Goal: Information Seeking & Learning: Find contact information

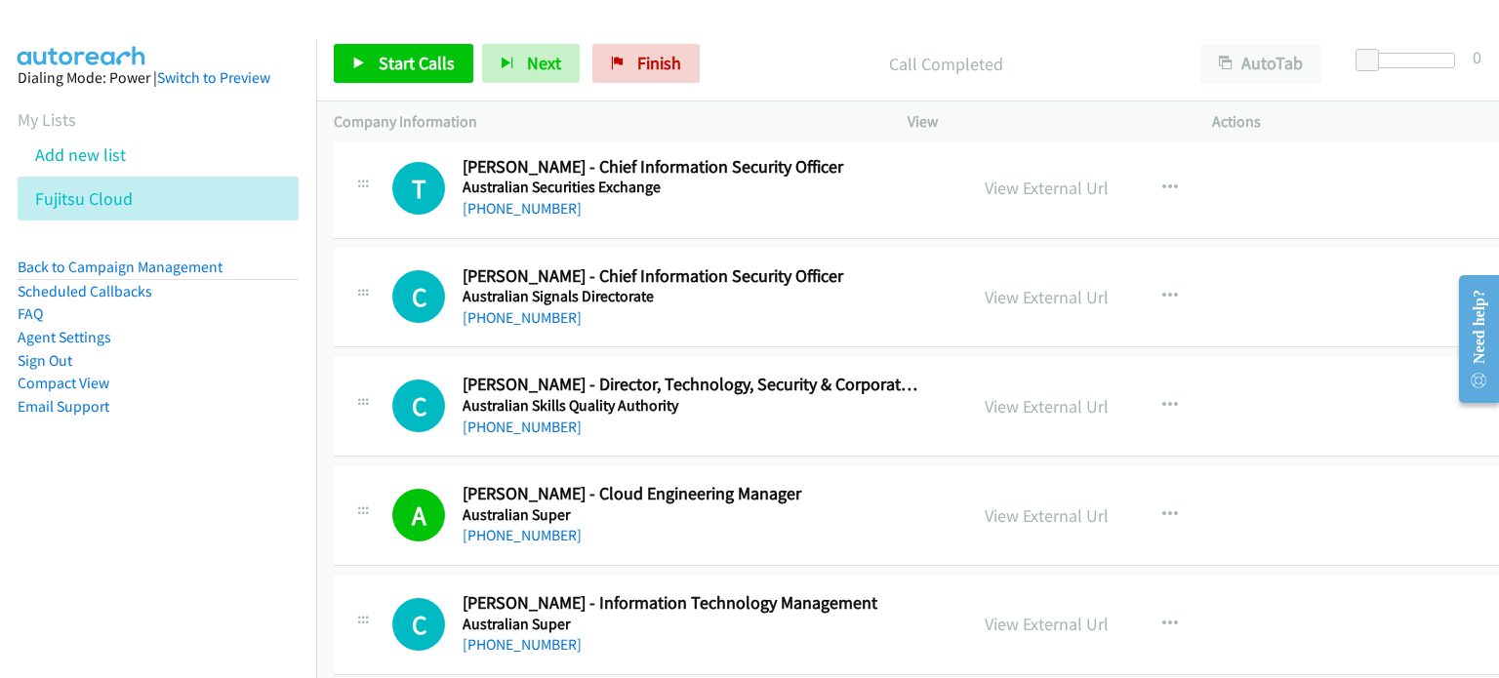
scroll to position [9269, 0]
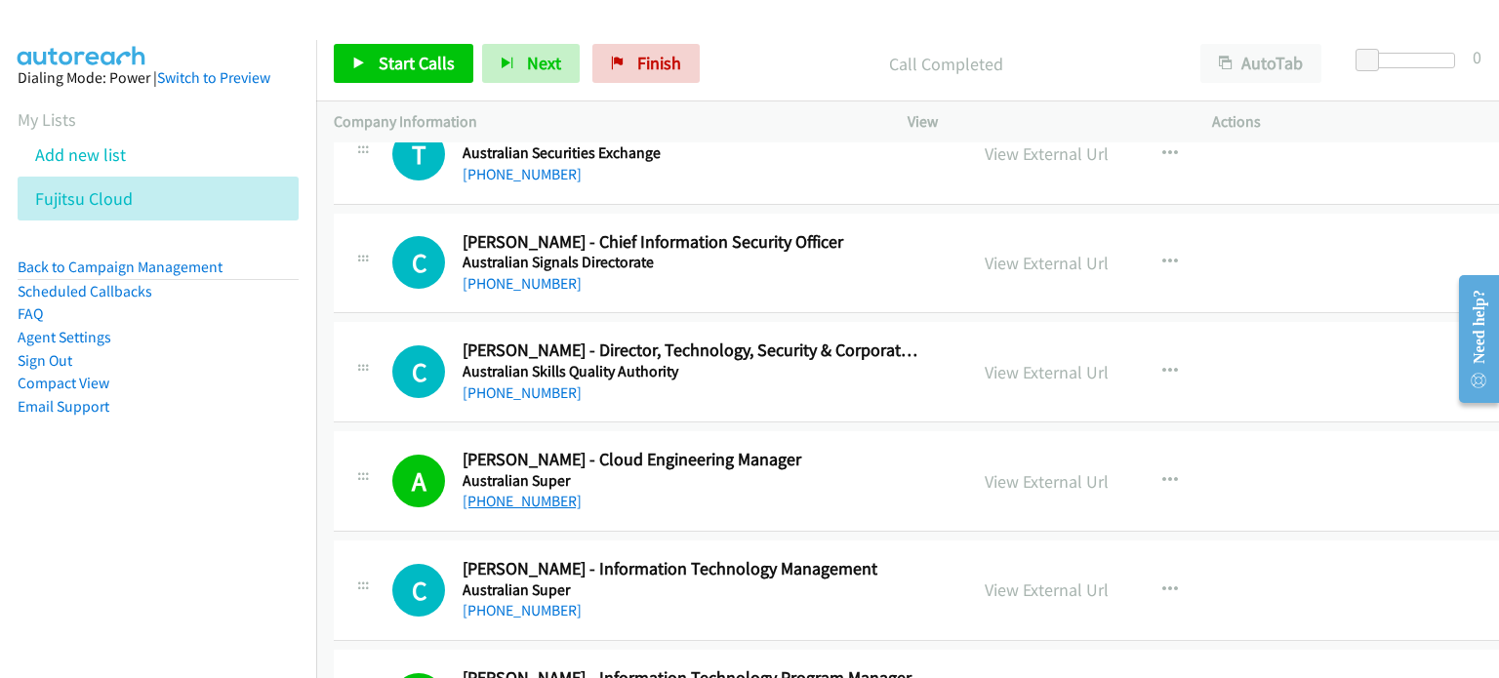
click at [537, 492] on link "[PHONE_NUMBER]" at bounding box center [521, 501] width 119 height 19
drag, startPoint x: 1183, startPoint y: 452, endPoint x: 1137, endPoint y: 456, distance: 46.0
click at [1183, 452] on div "View External Url View External Url Schedule/Manage Callback Start Calls Here R…" at bounding box center [1134, 481] width 335 height 64
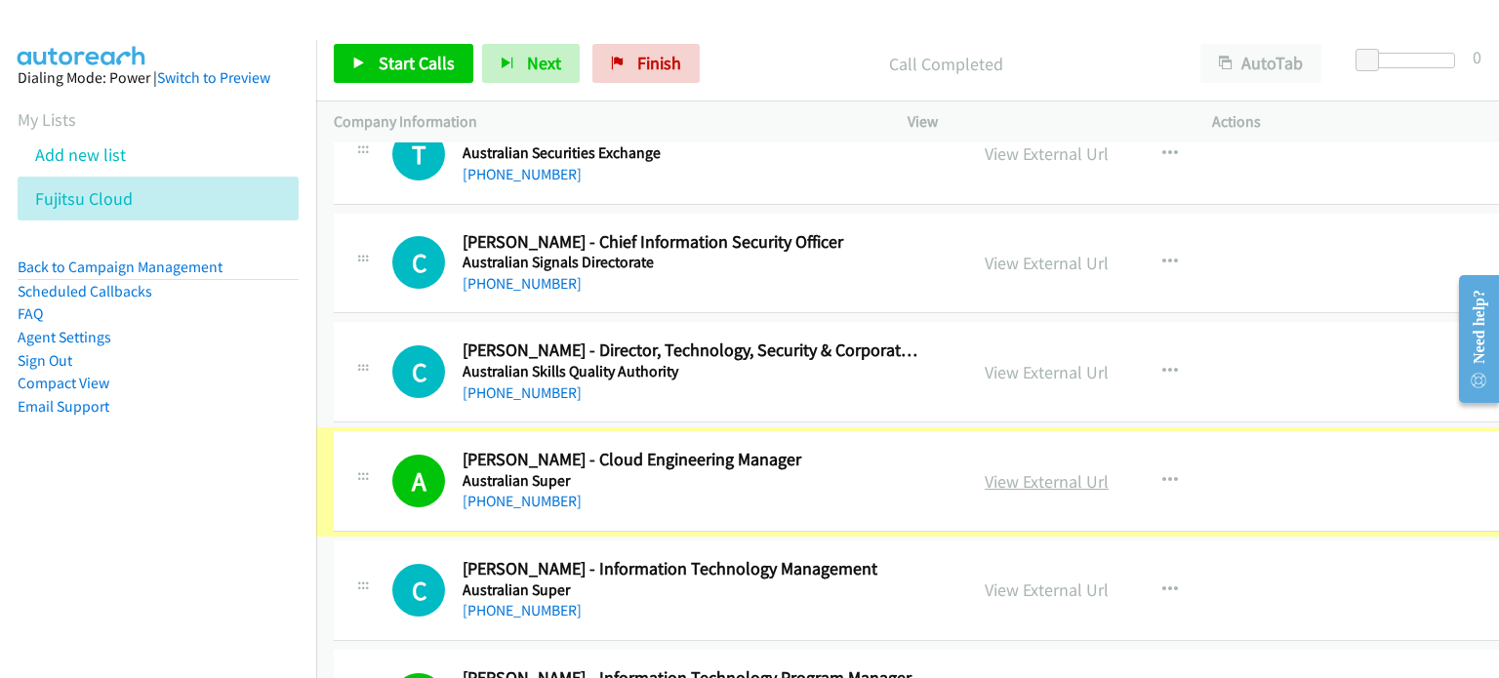
click at [1063, 470] on link "View External Url" at bounding box center [1046, 481] width 124 height 22
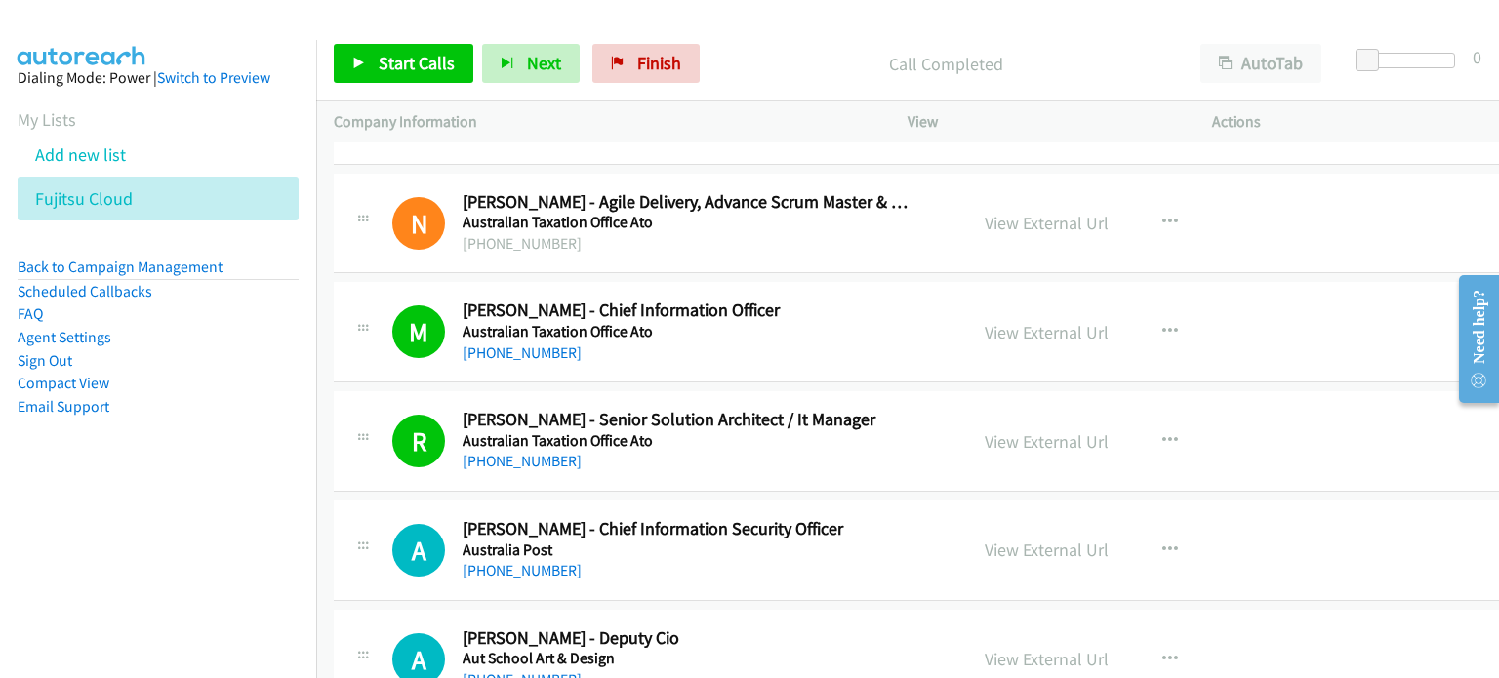
scroll to position [9952, 0]
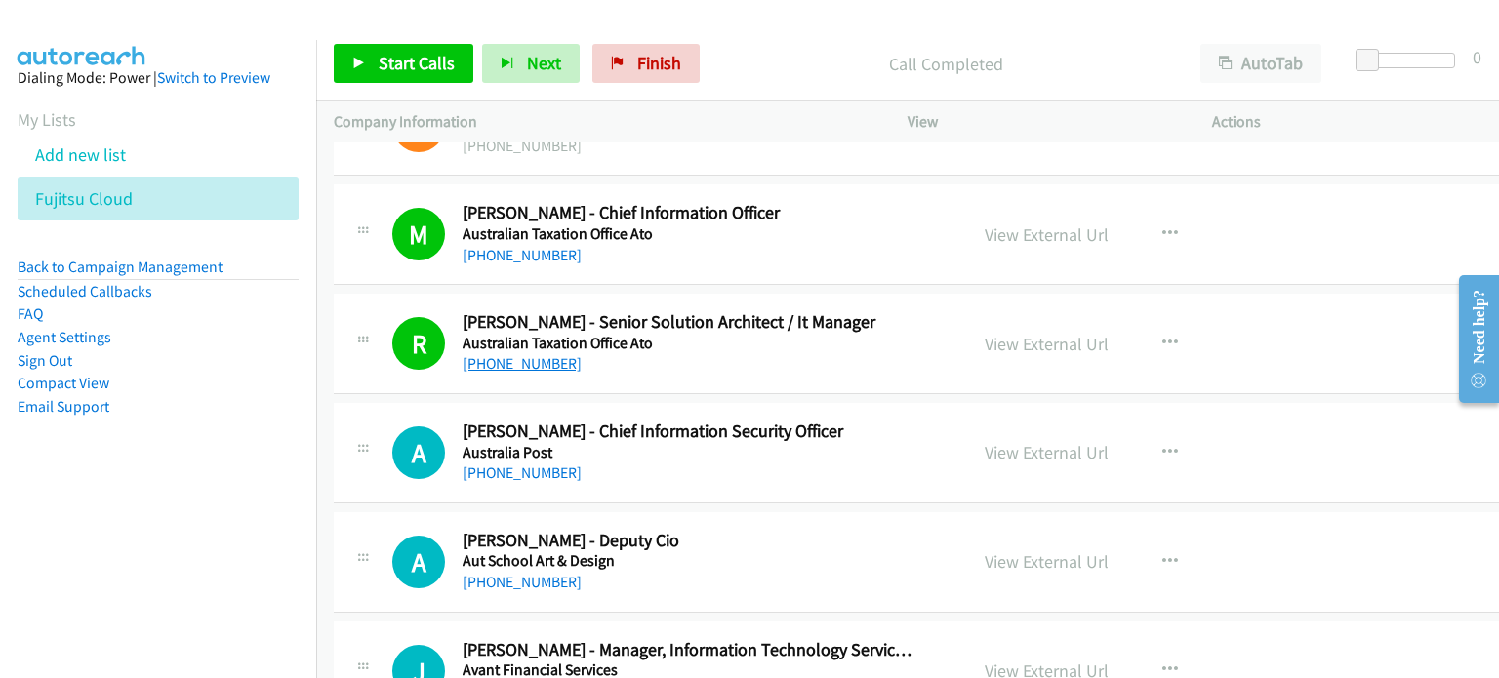
click at [542, 354] on link "[PHONE_NUMBER]" at bounding box center [521, 363] width 119 height 19
drag, startPoint x: 1233, startPoint y: 313, endPoint x: 999, endPoint y: 331, distance: 234.8
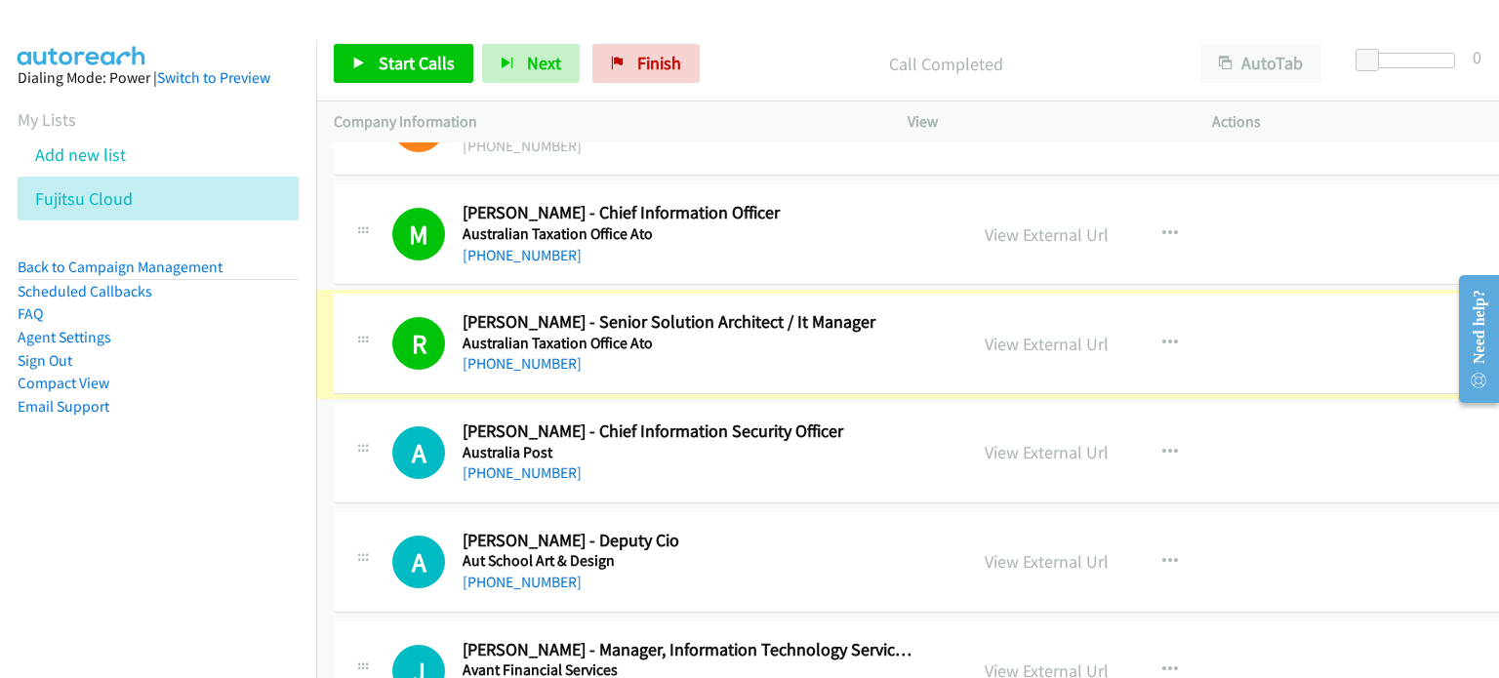
click at [1290, 303] on div "R Callback Scheduled [PERSON_NAME] - Senior Solution Architect / It Manager Aus…" at bounding box center [932, 344] width 1196 height 100
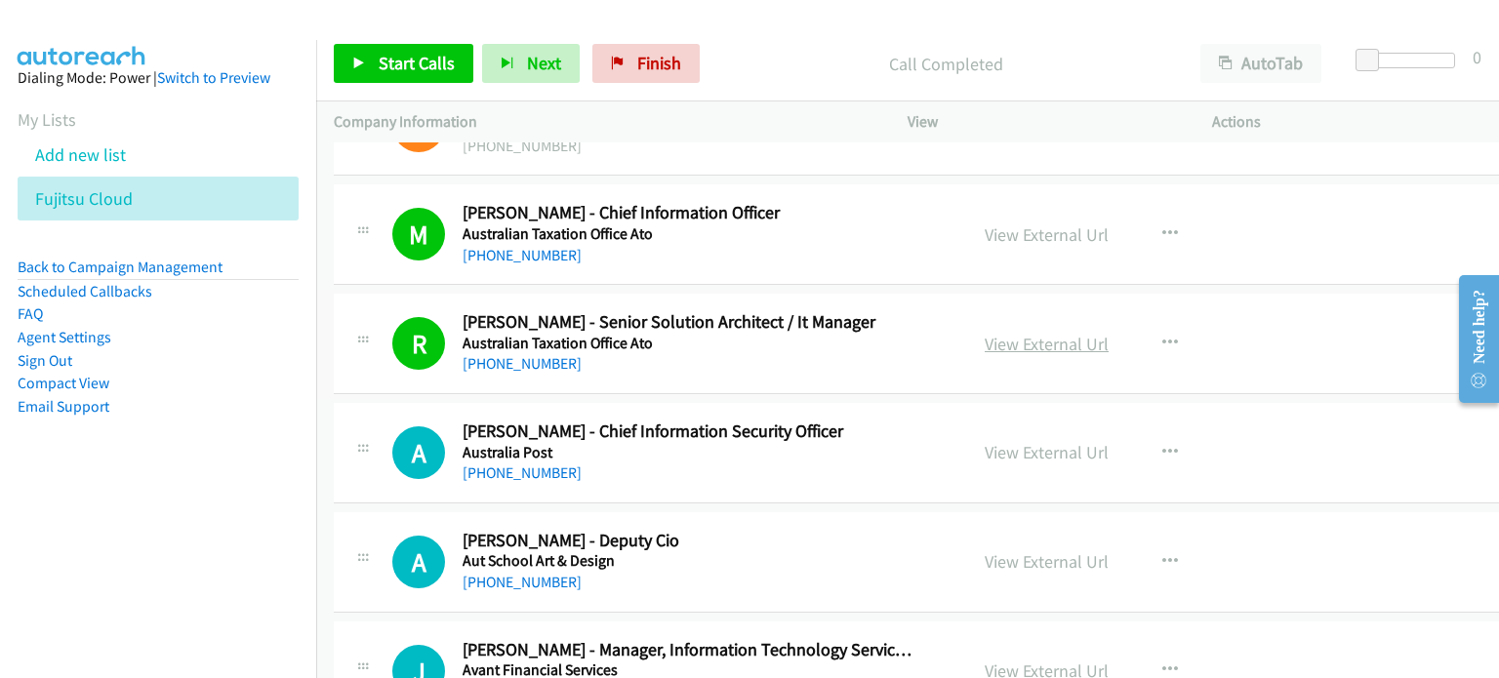
drag, startPoint x: 1017, startPoint y: 316, endPoint x: 1003, endPoint y: 320, distance: 14.2
click at [1219, 315] on div "View External Url View External Url Schedule/Manage Callback Start Calls Here R…" at bounding box center [1134, 343] width 335 height 64
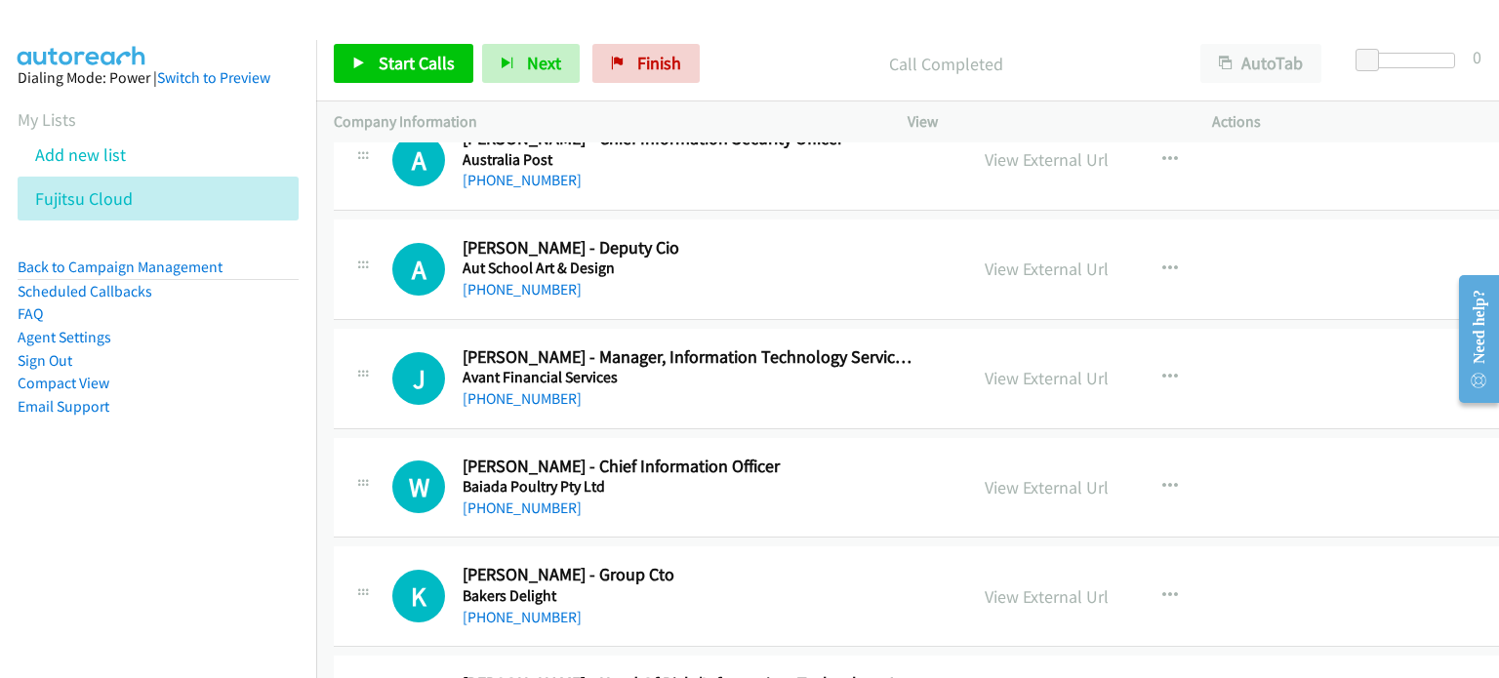
scroll to position [10342, 0]
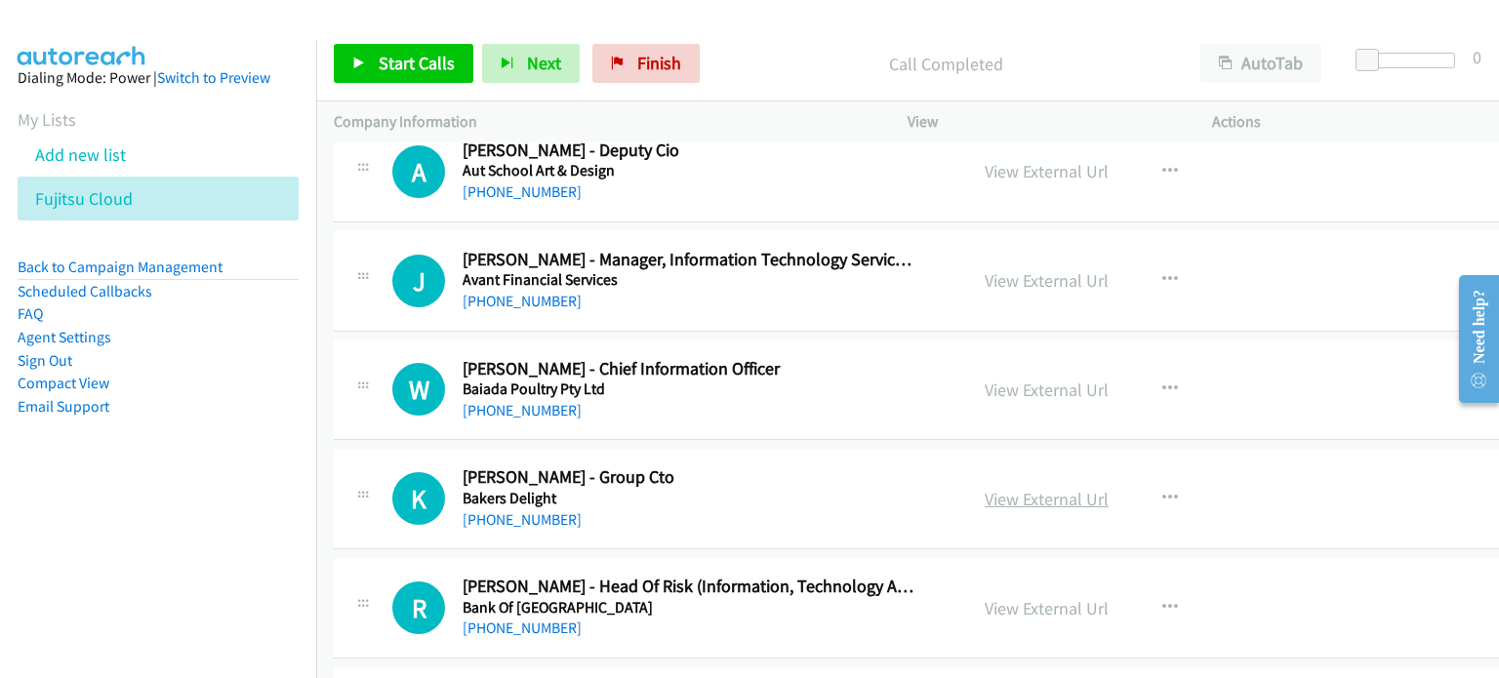
click at [1017, 488] on link "View External Url" at bounding box center [1046, 499] width 124 height 22
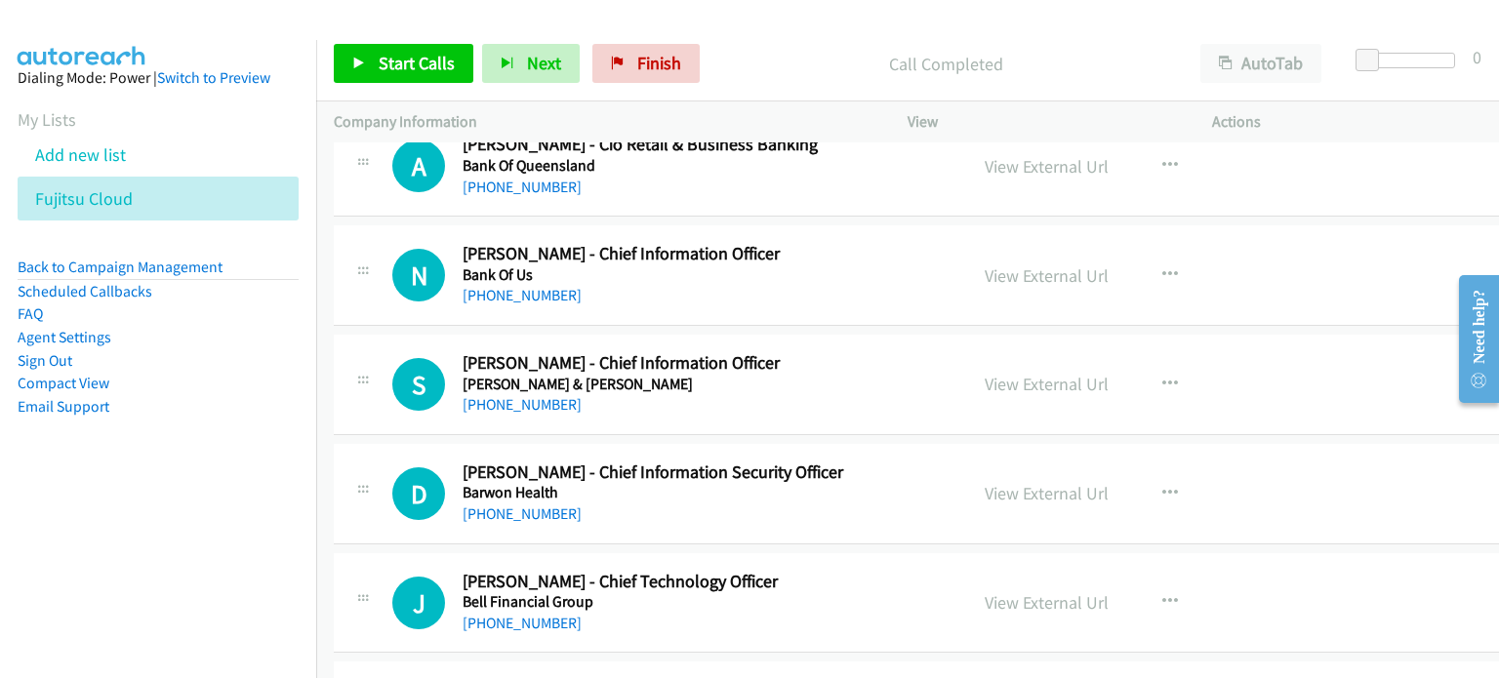
scroll to position [11415, 0]
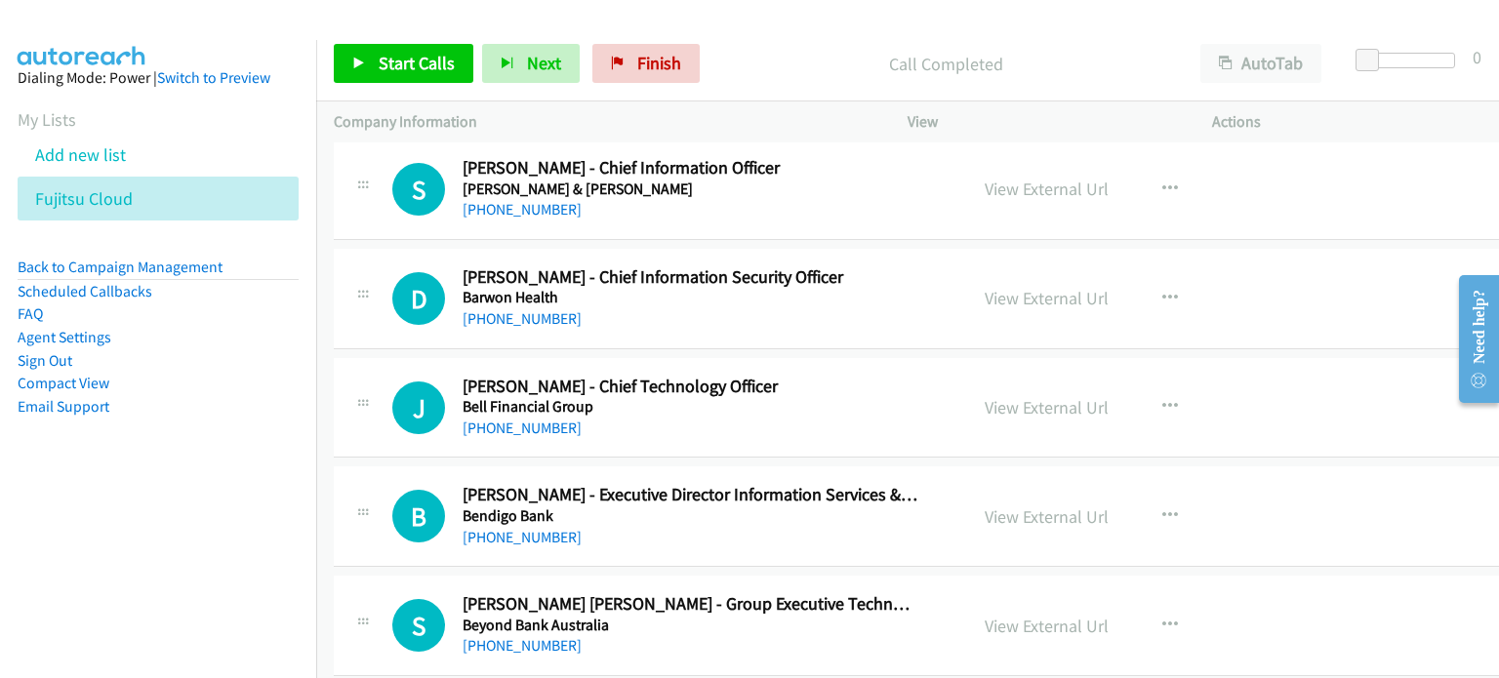
drag, startPoint x: 877, startPoint y: 303, endPoint x: 788, endPoint y: 410, distance: 138.5
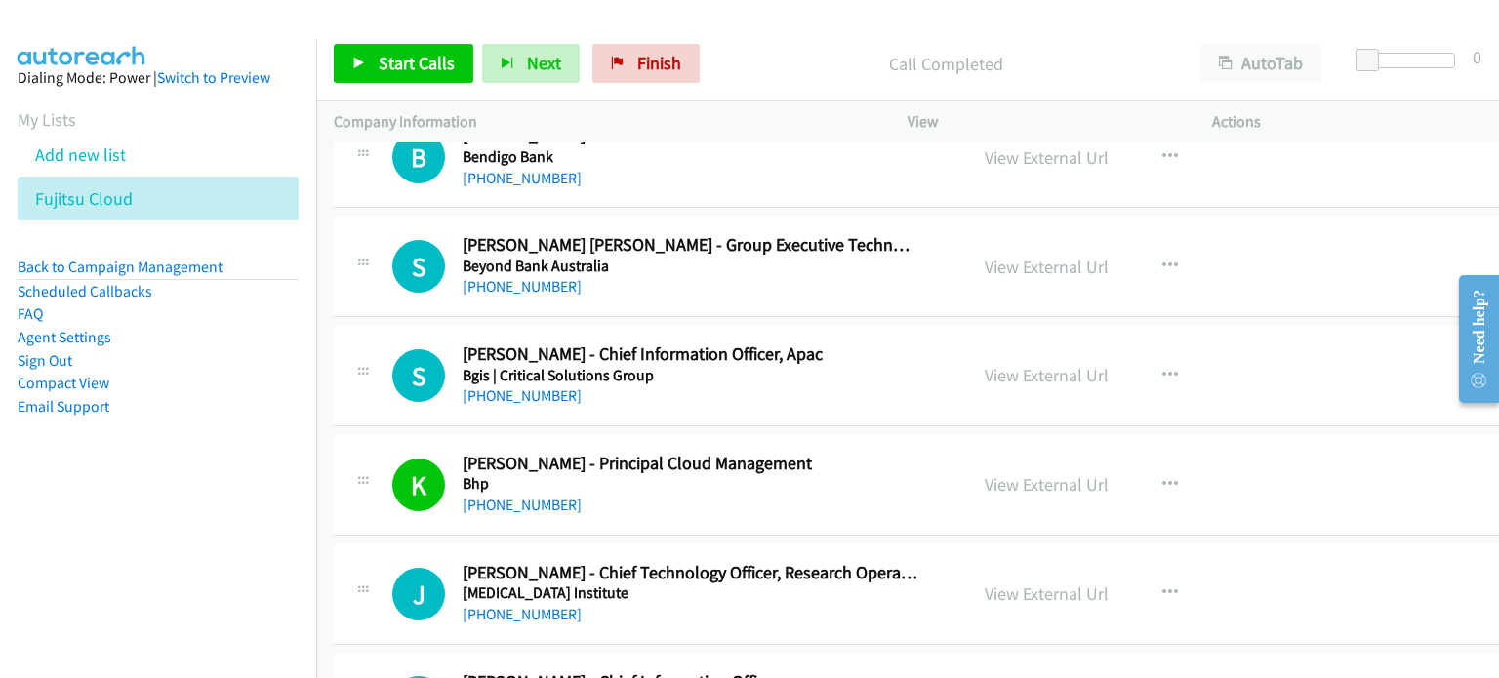
scroll to position [11806, 0]
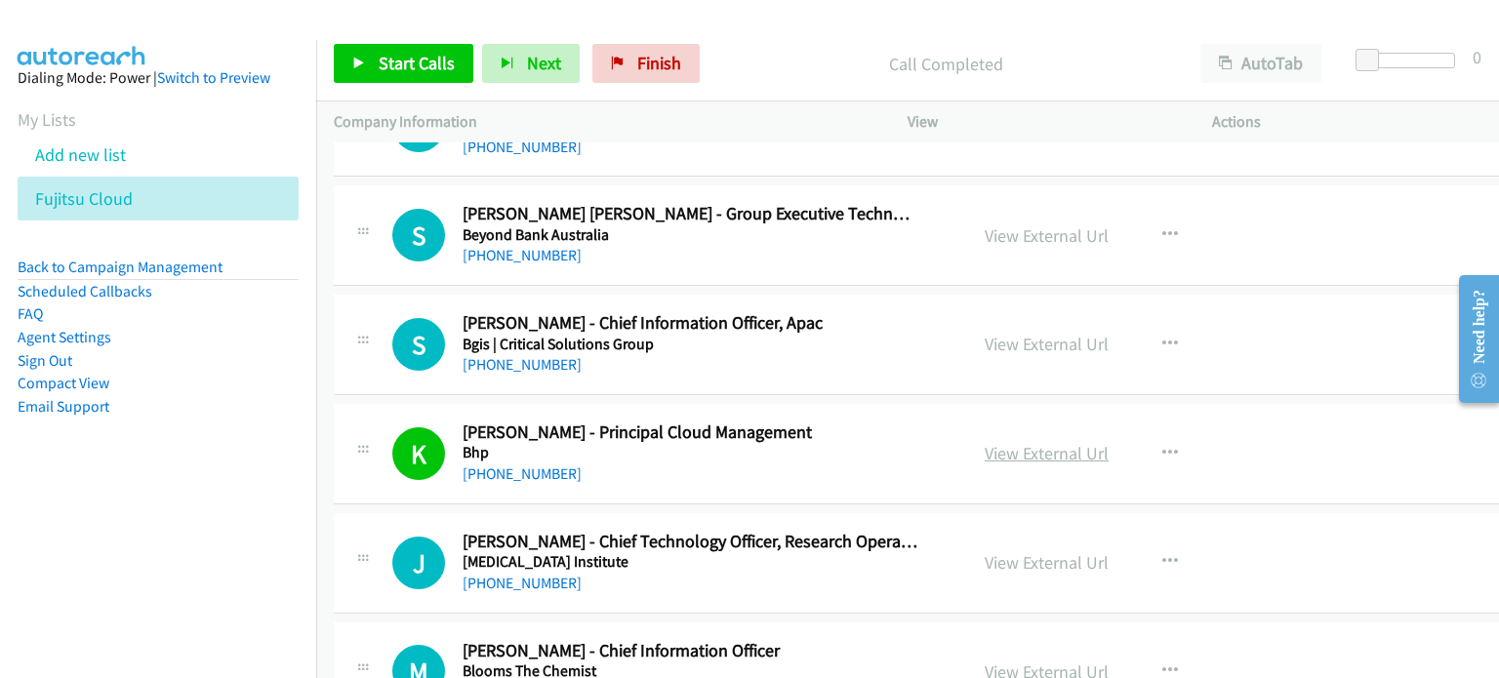
click at [1048, 442] on link "View External Url" at bounding box center [1046, 453] width 124 height 22
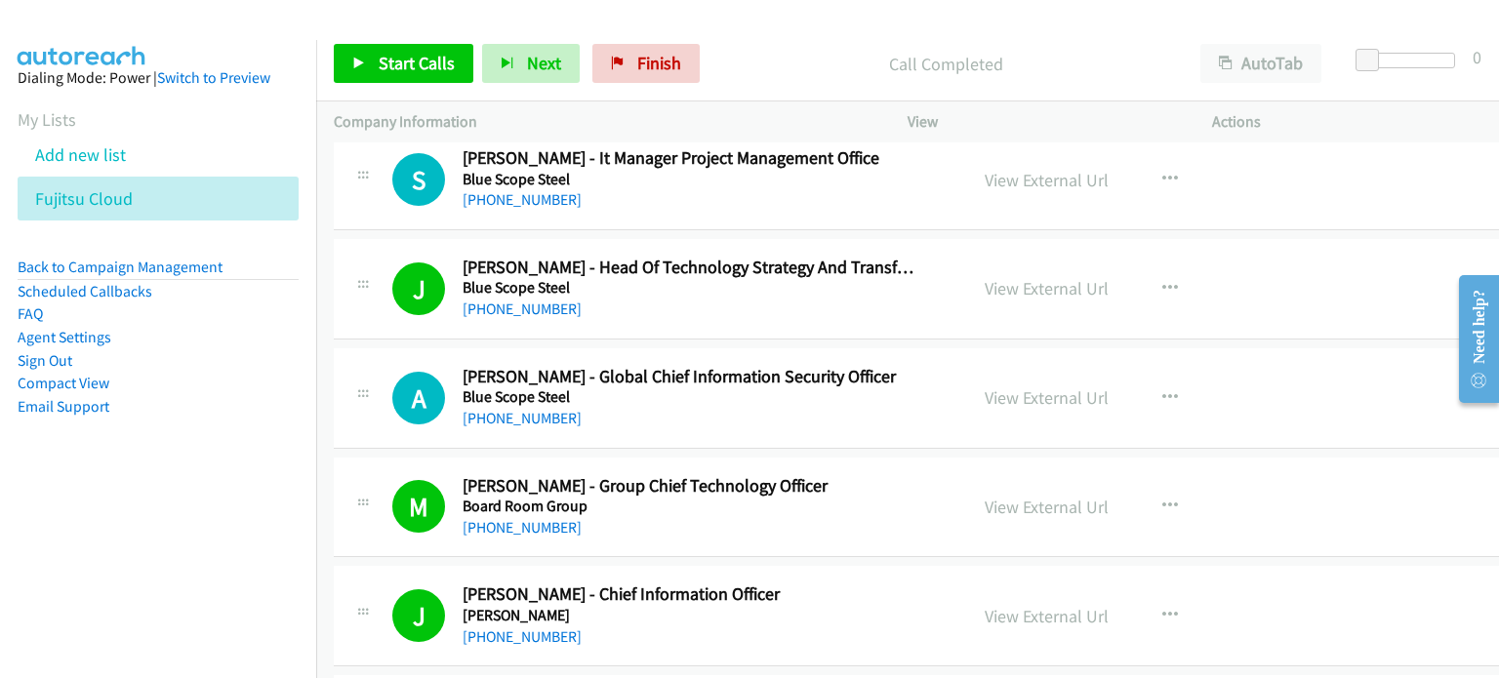
scroll to position [12586, 0]
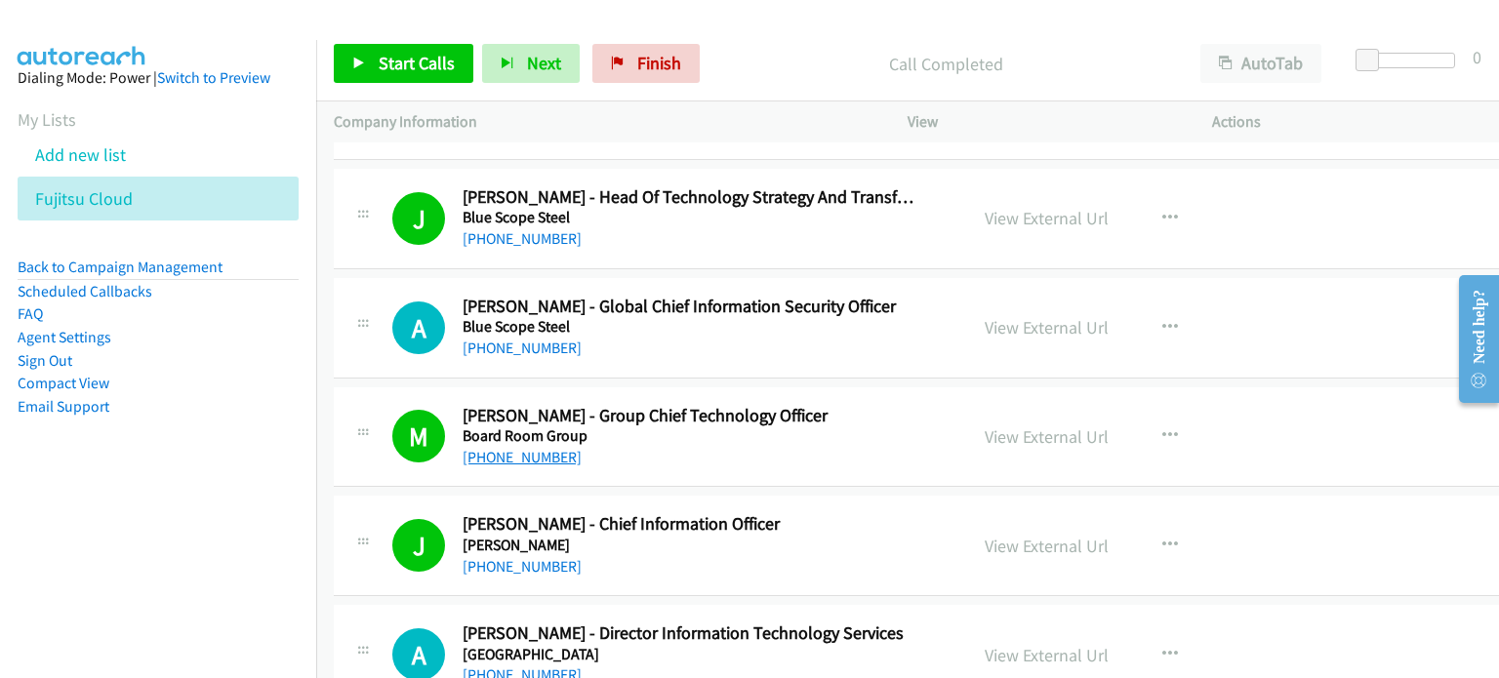
click at [540, 448] on link "[PHONE_NUMBER]" at bounding box center [521, 457] width 119 height 19
drag, startPoint x: 1369, startPoint y: 426, endPoint x: 962, endPoint y: 398, distance: 407.8
drag, startPoint x: 1165, startPoint y: 405, endPoint x: 1125, endPoint y: 412, distance: 40.6
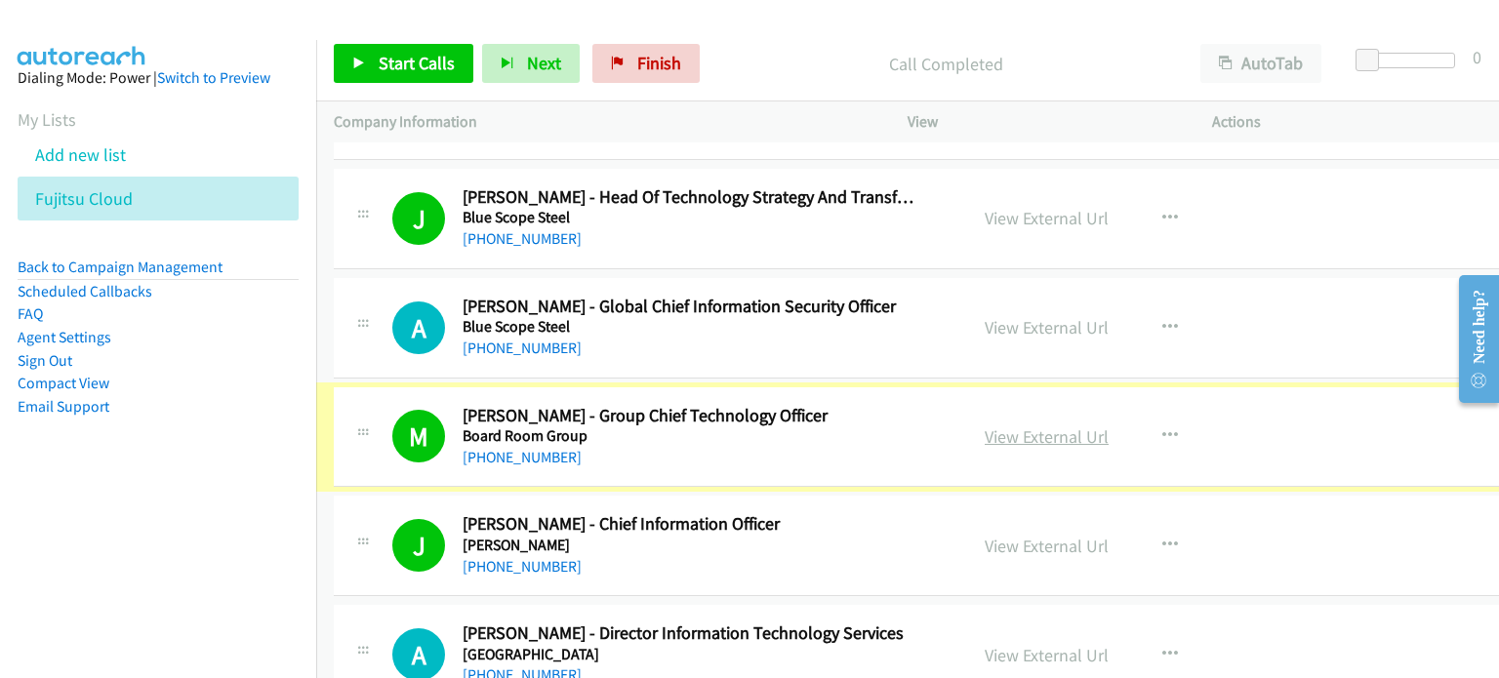
click at [1031, 425] on link "View External Url" at bounding box center [1046, 436] width 124 height 22
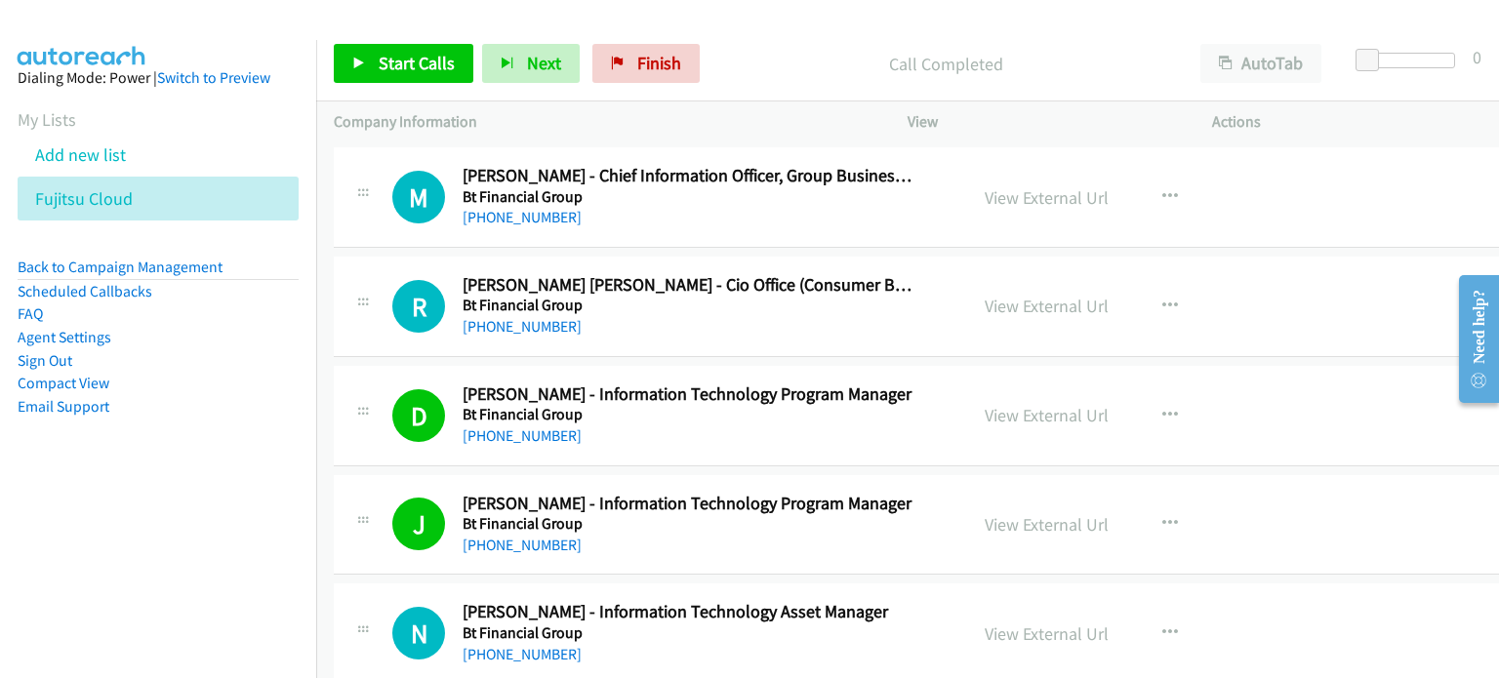
scroll to position [14245, 0]
click at [1012, 403] on link "View External Url" at bounding box center [1046, 414] width 124 height 22
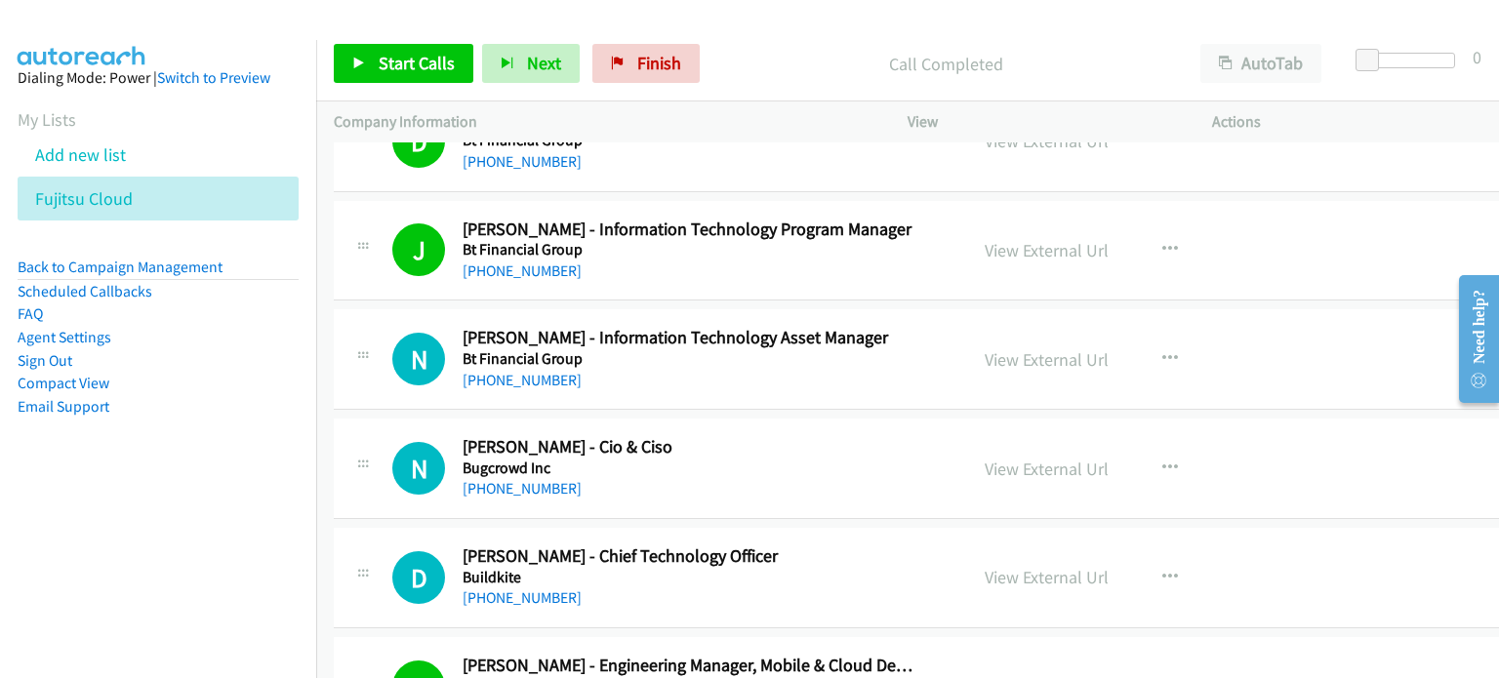
scroll to position [14635, 0]
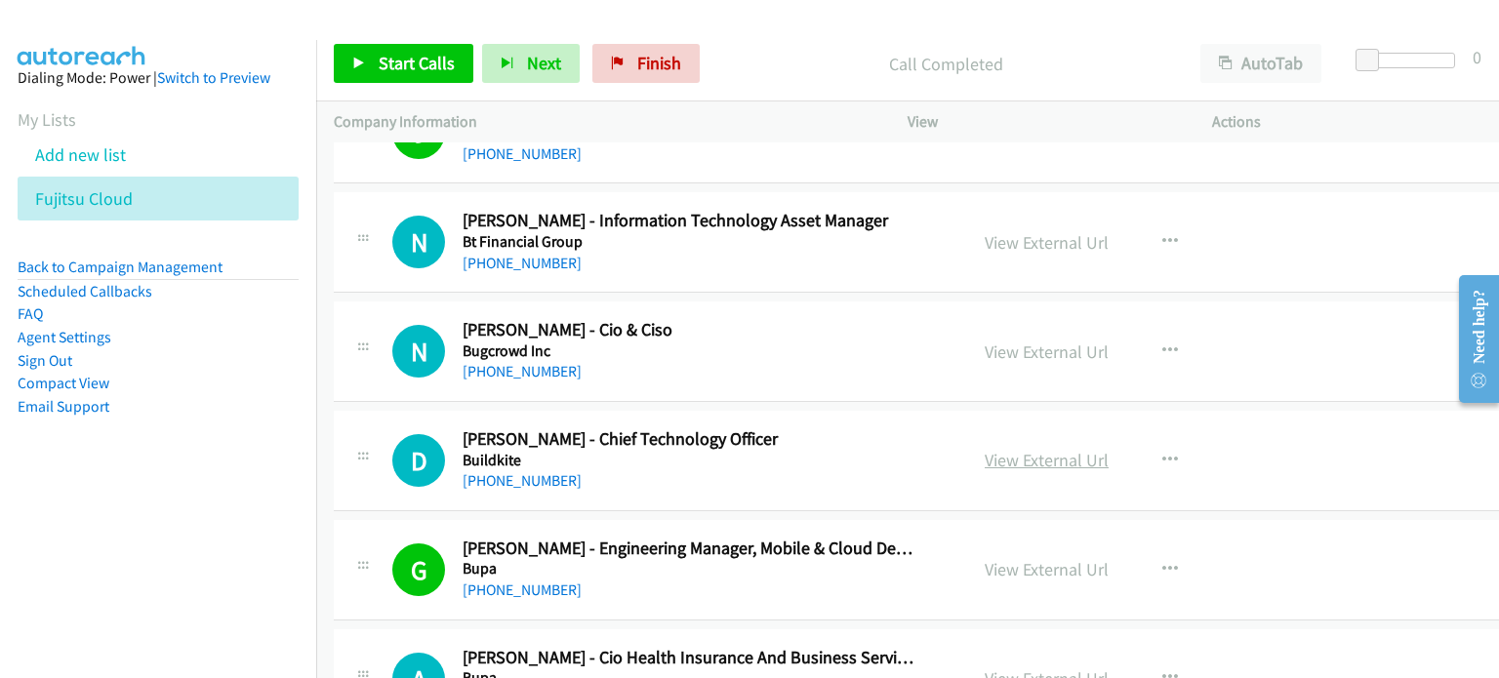
click at [1010, 449] on link "View External Url" at bounding box center [1046, 460] width 124 height 22
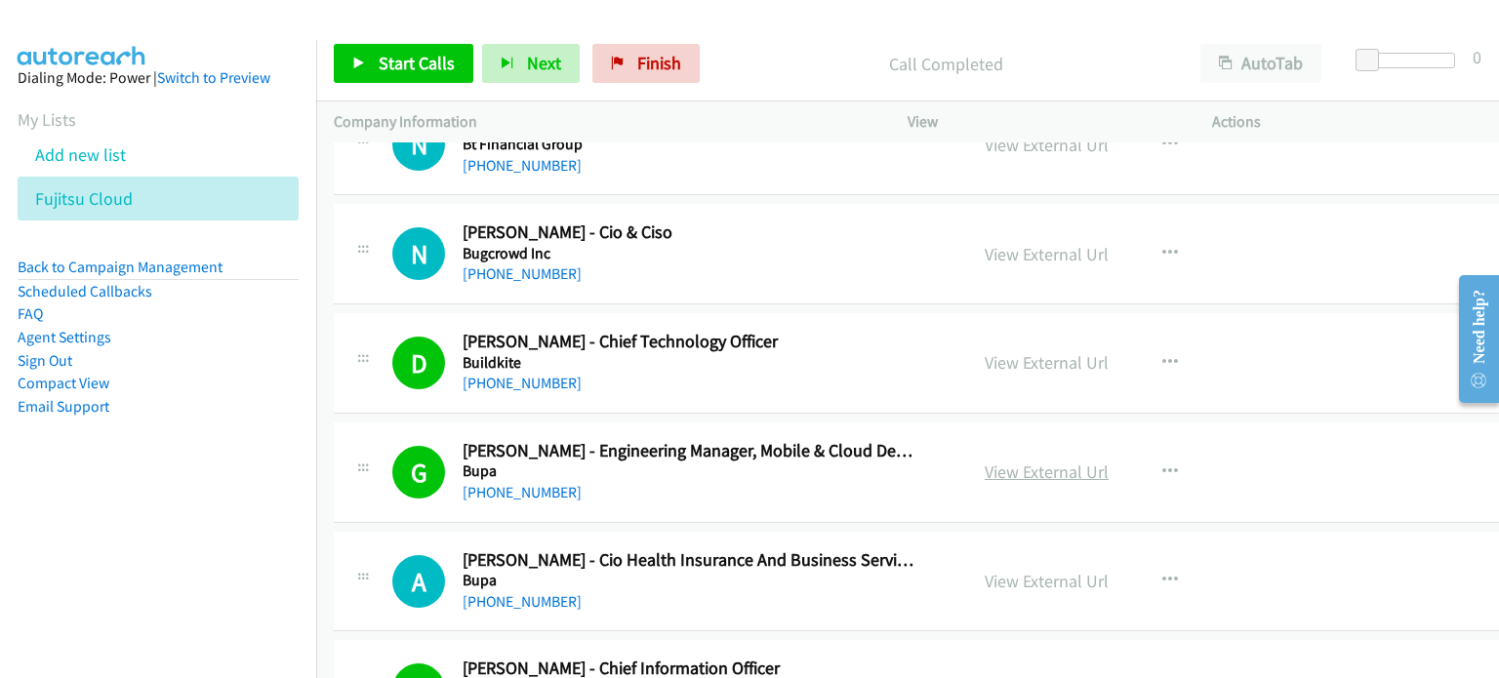
click at [1015, 461] on link "View External Url" at bounding box center [1046, 472] width 124 height 22
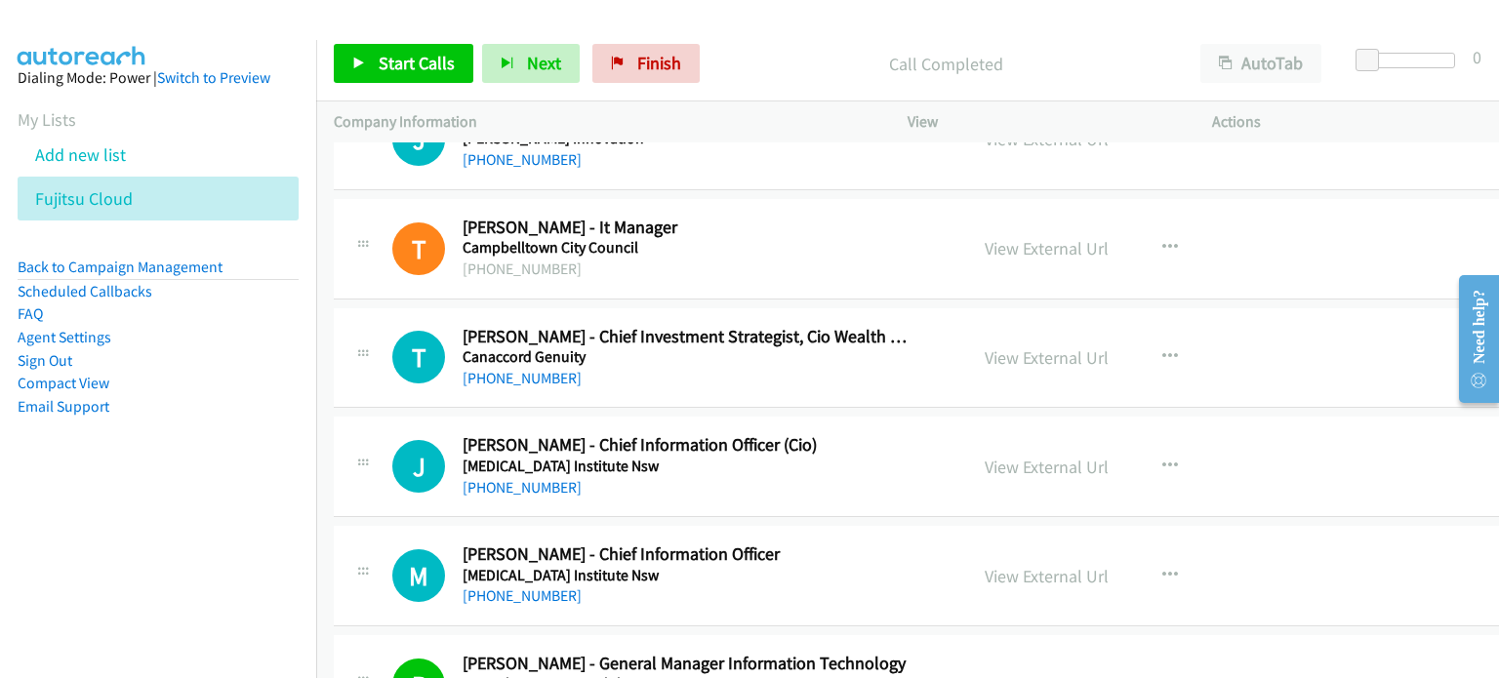
scroll to position [15708, 0]
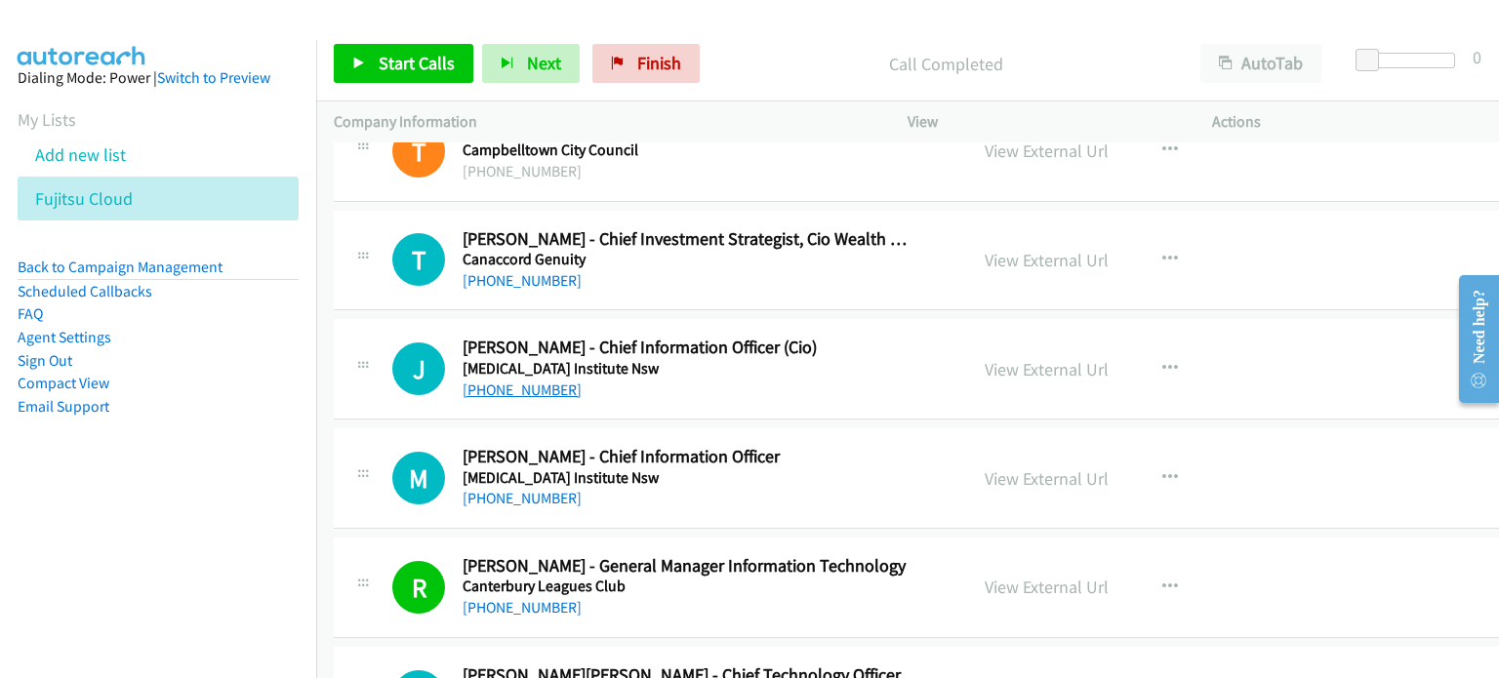
click at [539, 381] on link "[PHONE_NUMBER]" at bounding box center [521, 390] width 119 height 19
drag, startPoint x: 1186, startPoint y: 354, endPoint x: 983, endPoint y: 331, distance: 204.3
click at [1186, 354] on div "View External Url View External Url Schedule/Manage Callback Start Calls Here R…" at bounding box center [1134, 369] width 335 height 64
click at [984, 358] on link "View External Url" at bounding box center [1046, 369] width 124 height 22
click at [520, 489] on link "[PHONE_NUMBER]" at bounding box center [521, 498] width 119 height 19
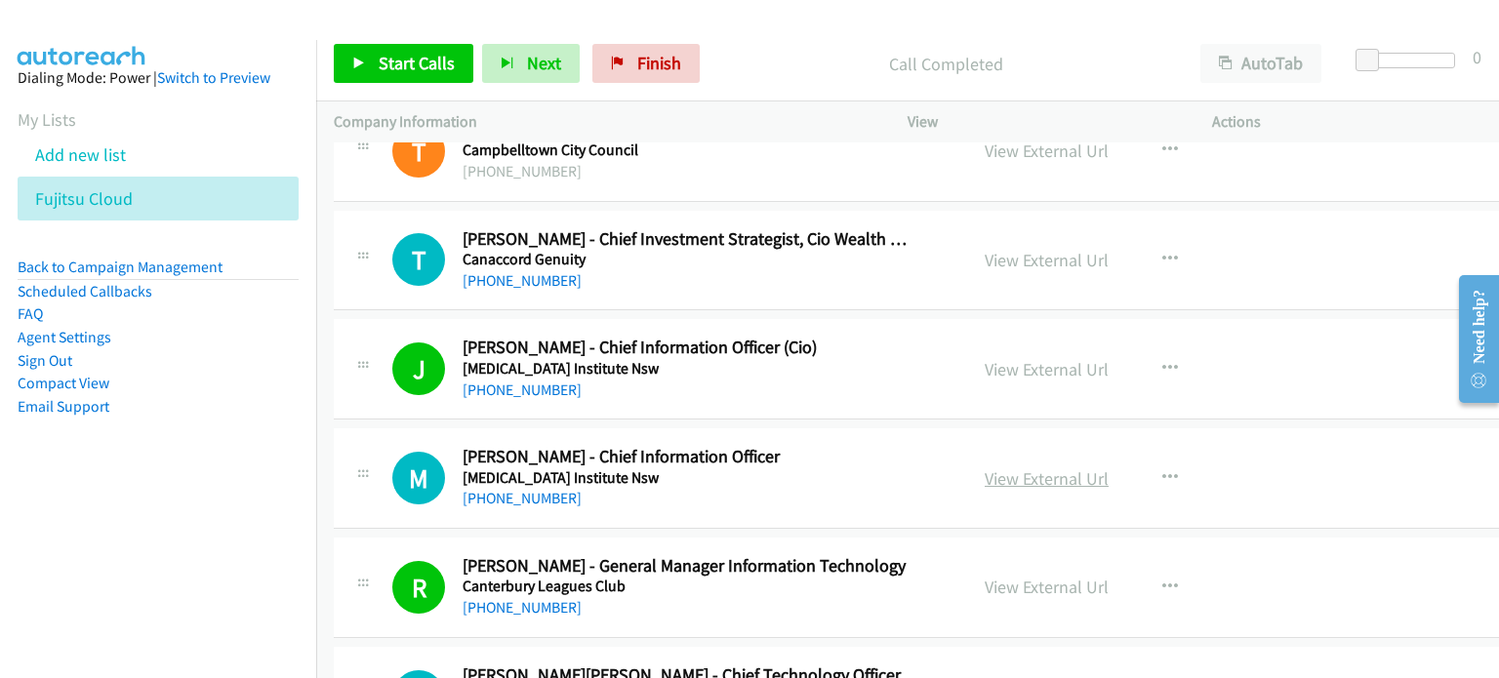
drag, startPoint x: 1288, startPoint y: 441, endPoint x: 1005, endPoint y: 443, distance: 283.0
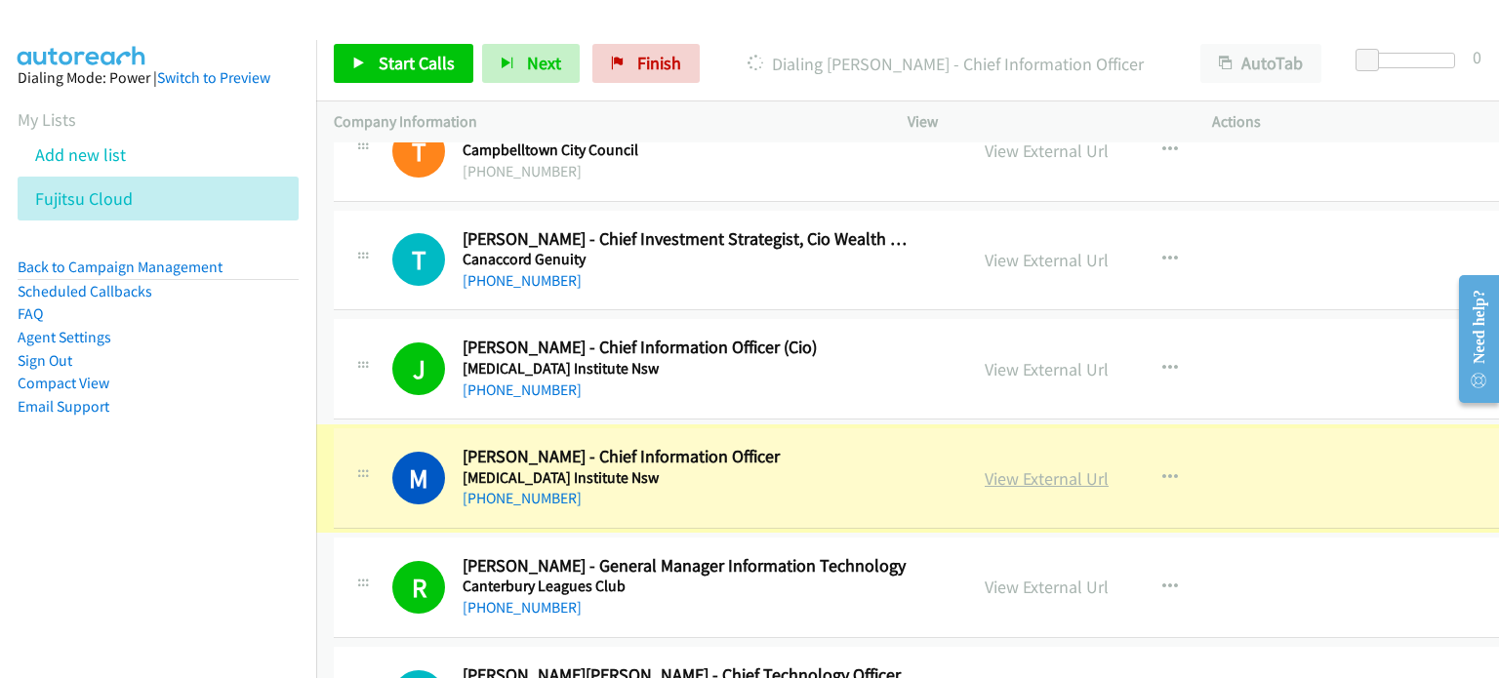
click at [1023, 467] on link "View External Url" at bounding box center [1046, 478] width 124 height 22
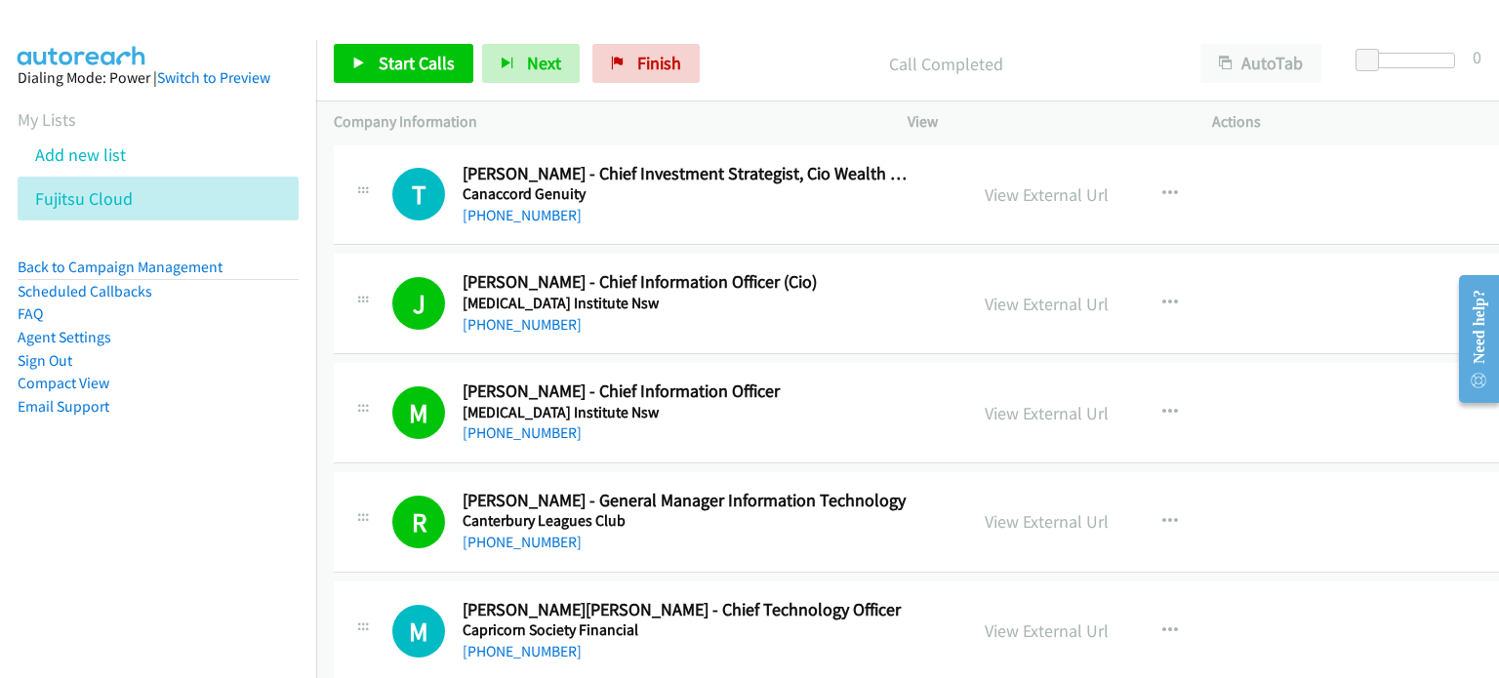
scroll to position [15806, 0]
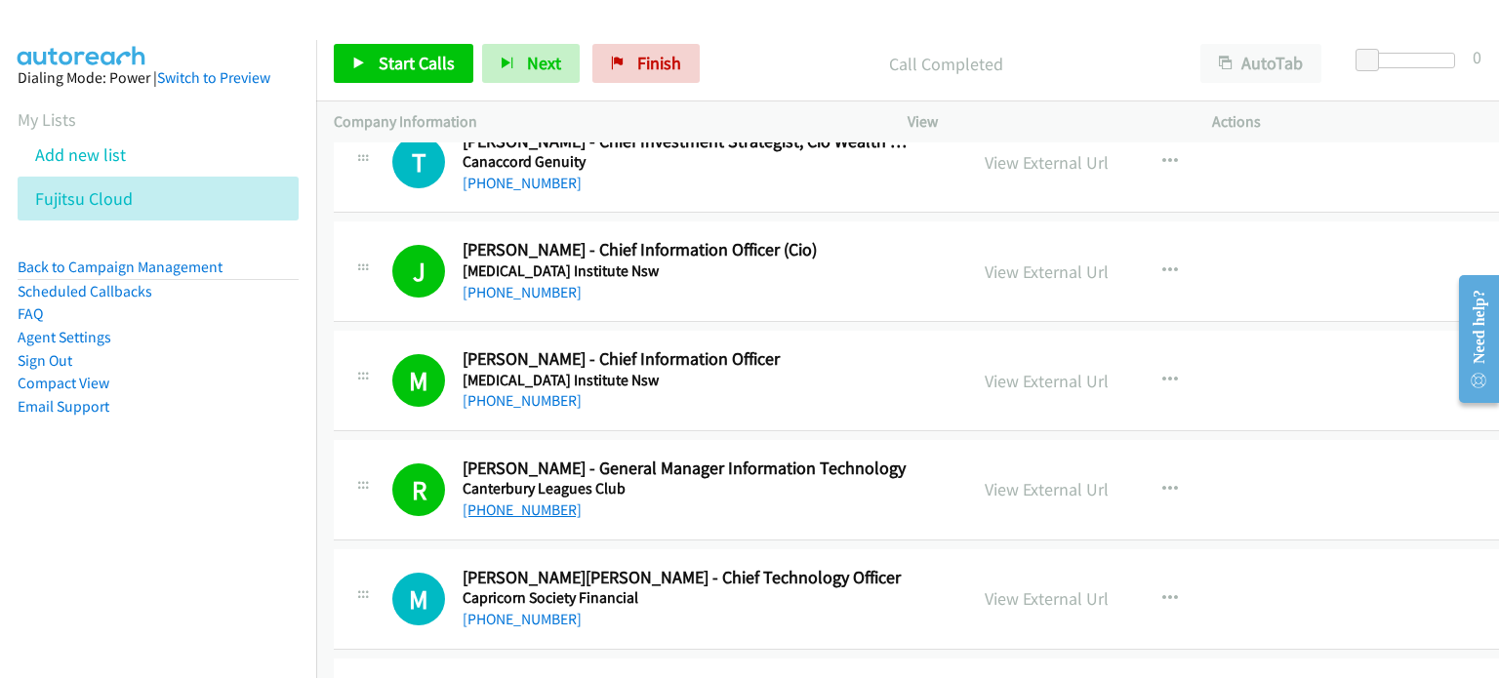
click at [515, 501] on link "[PHONE_NUMBER]" at bounding box center [521, 510] width 119 height 19
drag, startPoint x: 1216, startPoint y: 471, endPoint x: 1166, endPoint y: 467, distance: 49.9
click at [1216, 471] on div "View External Url View External Url Schedule/Manage Callback Start Calls Here R…" at bounding box center [1134, 490] width 335 height 64
click at [999, 478] on link "View External Url" at bounding box center [1046, 489] width 124 height 22
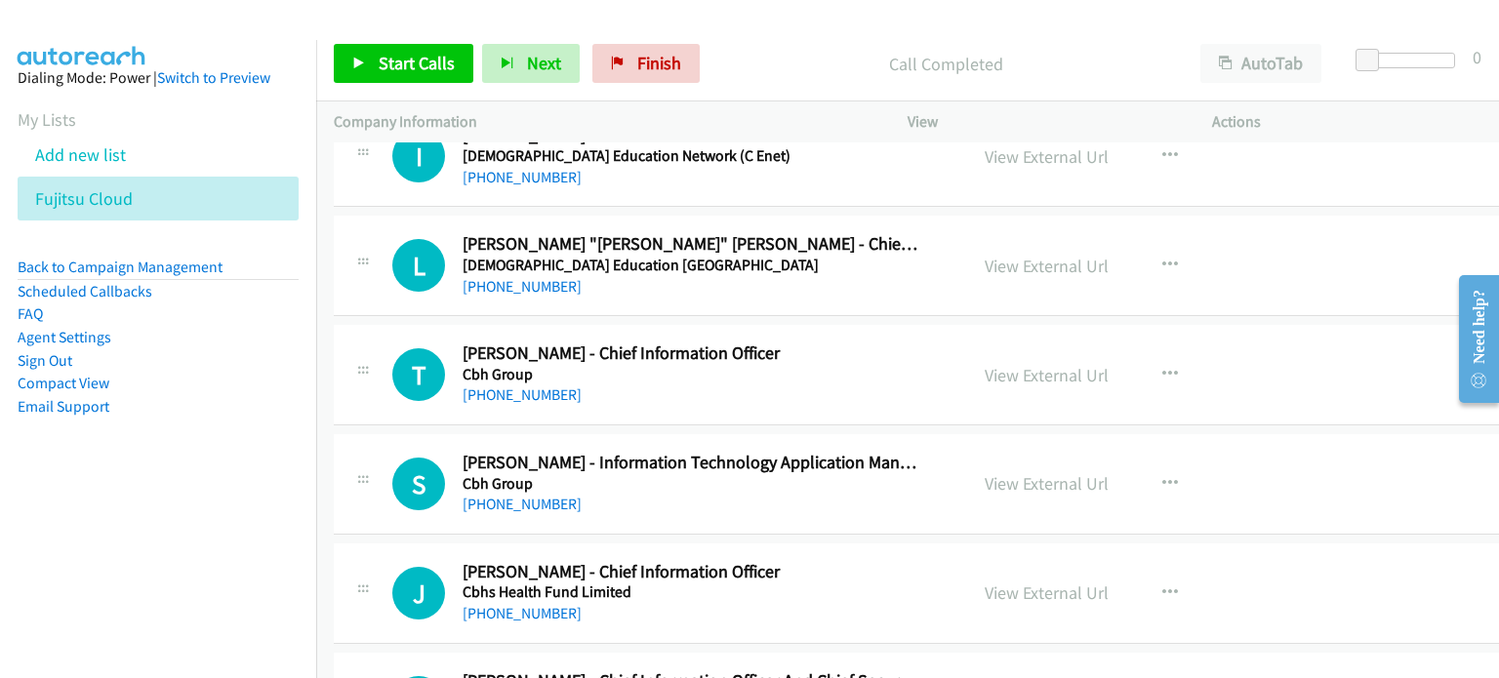
scroll to position [16391, 0]
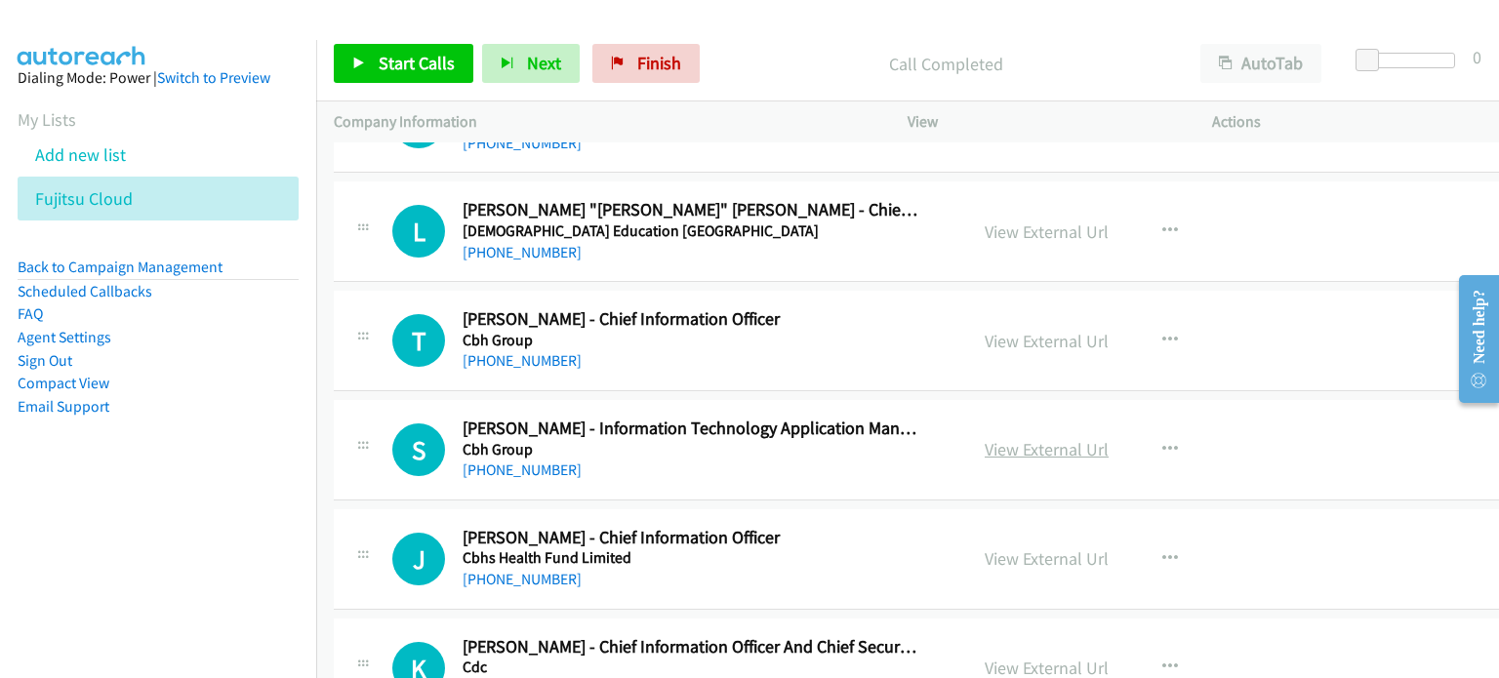
click at [1045, 438] on link "View External Url" at bounding box center [1046, 449] width 124 height 22
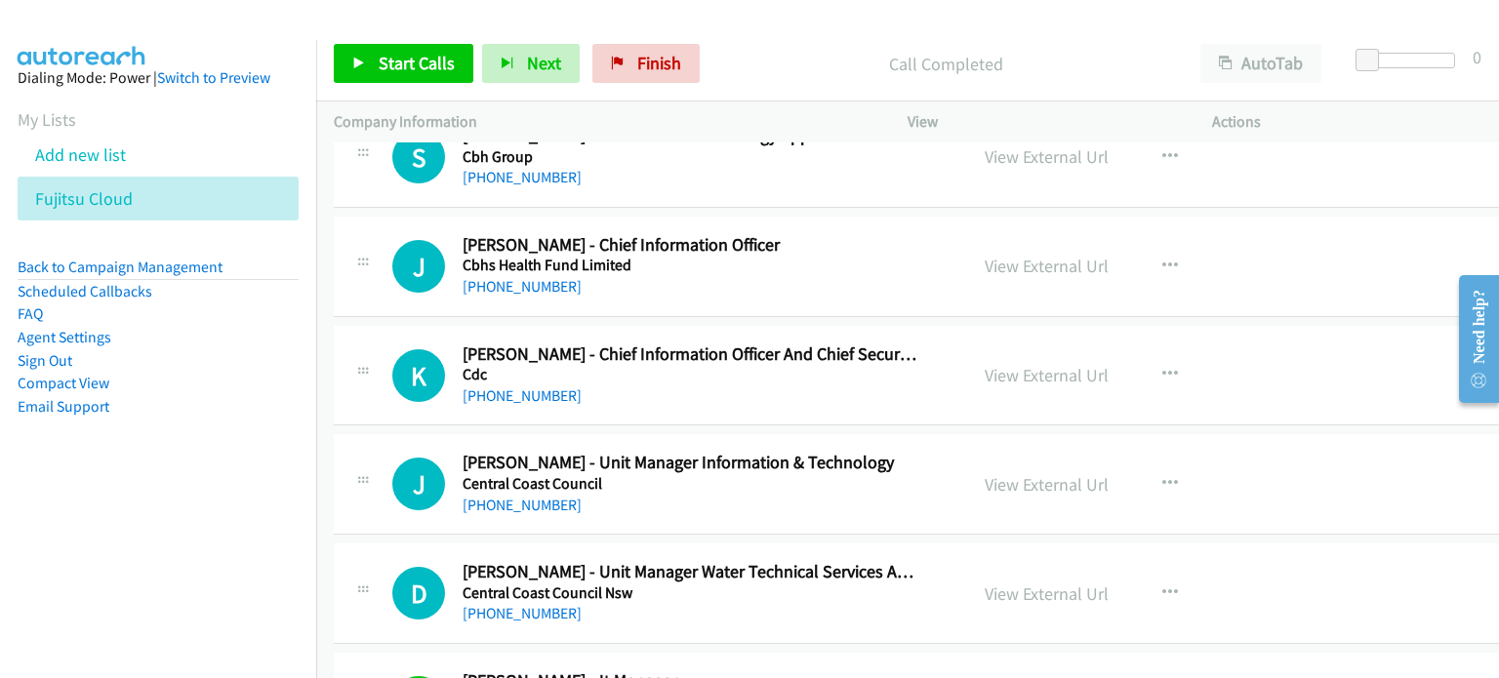
scroll to position [16879, 0]
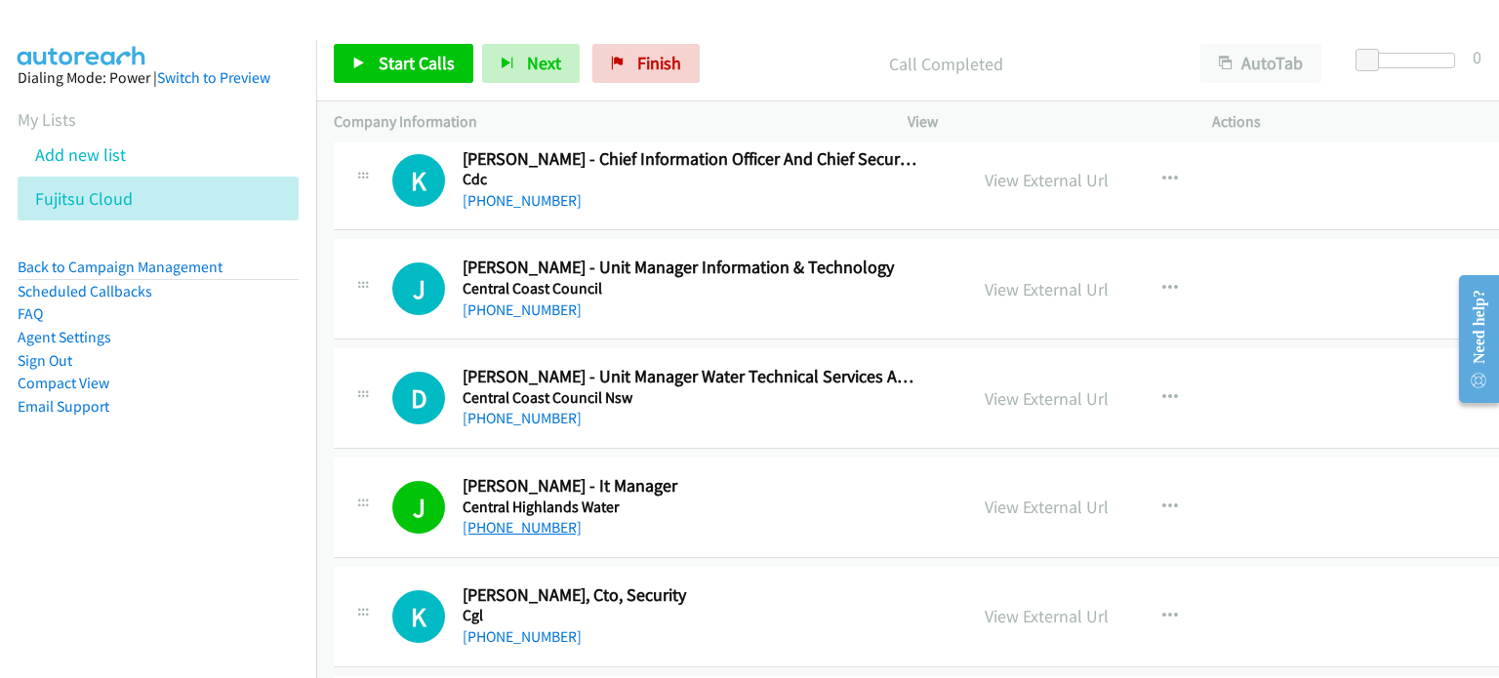
click at [495, 518] on link "[PHONE_NUMBER]" at bounding box center [521, 527] width 119 height 19
drag, startPoint x: 1220, startPoint y: 495, endPoint x: 1204, endPoint y: 491, distance: 16.1
click at [1220, 495] on div "View External Url View External Url Schedule/Manage Callback Start Calls Here R…" at bounding box center [1134, 507] width 335 height 64
drag, startPoint x: 1249, startPoint y: 475, endPoint x: 991, endPoint y: 460, distance: 258.0
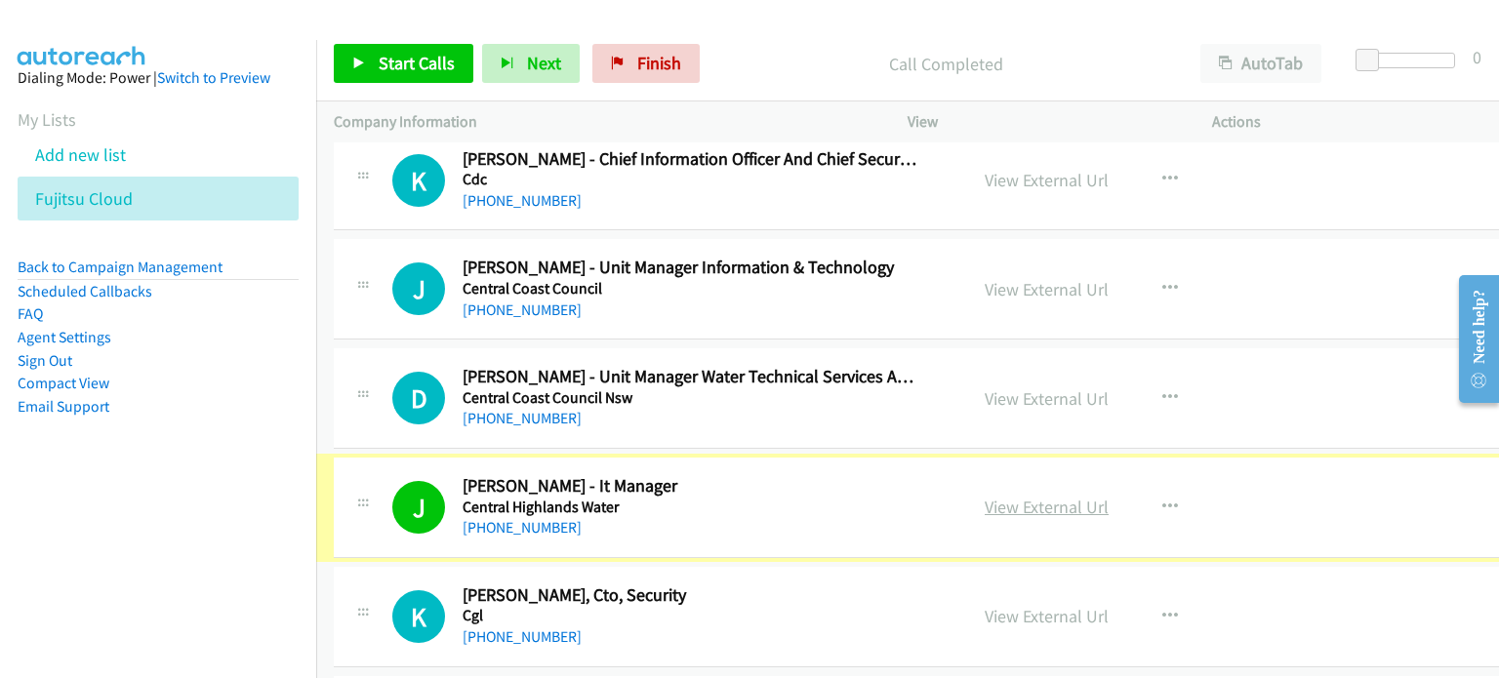
click at [991, 496] on link "View External Url" at bounding box center [1046, 507] width 124 height 22
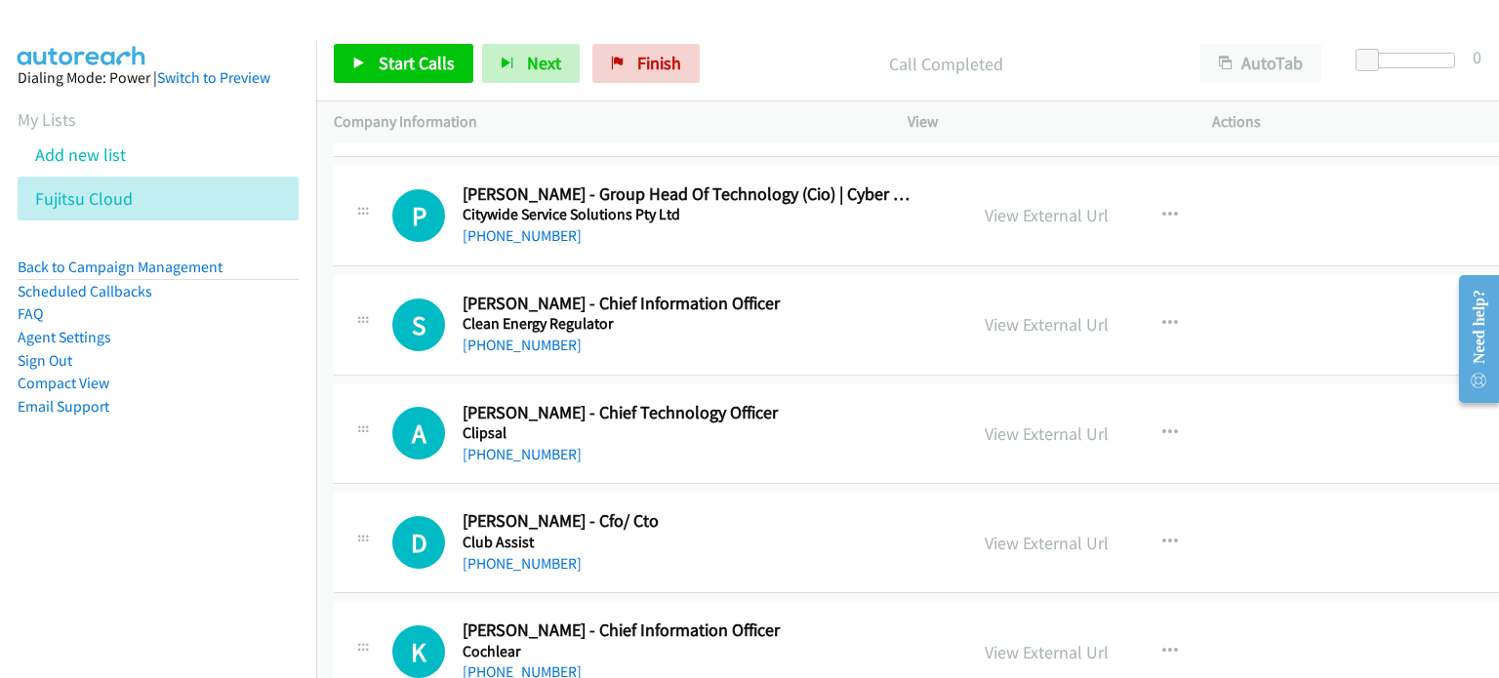
scroll to position [18928, 0]
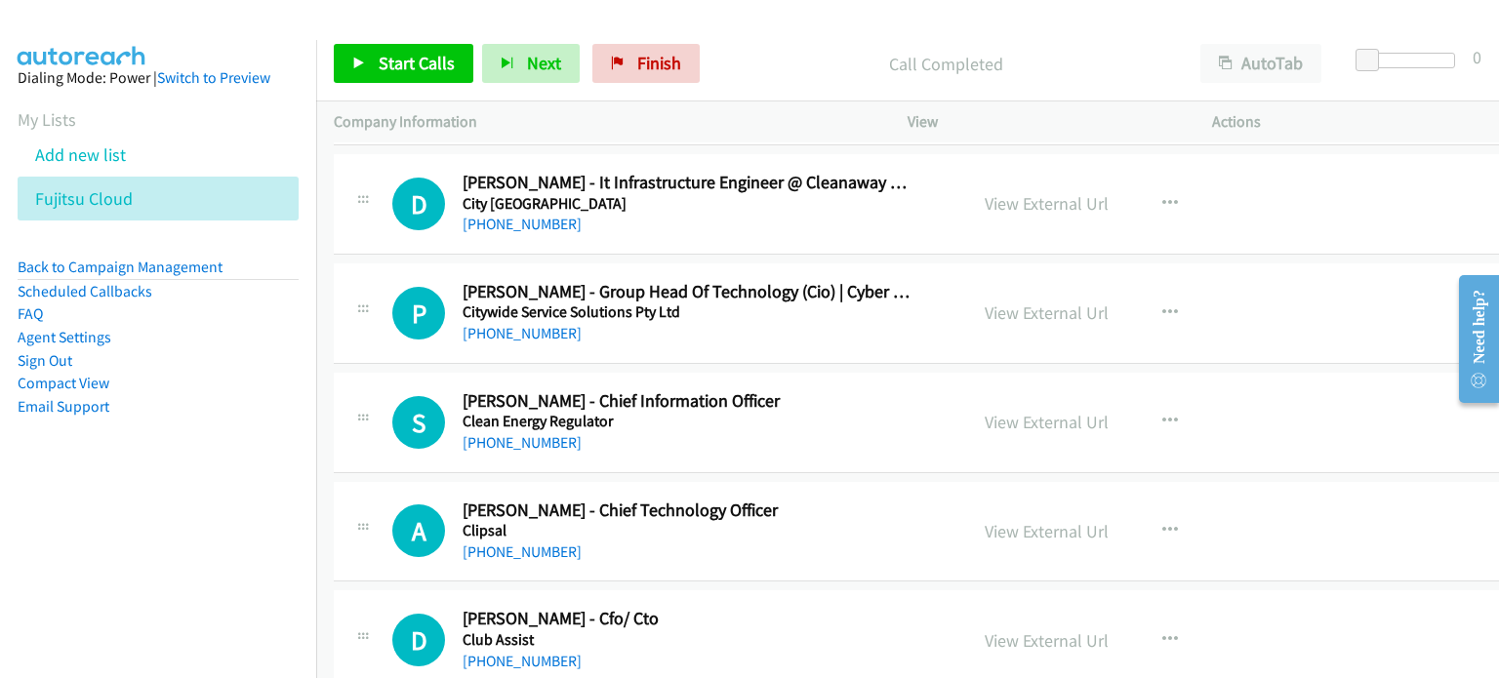
drag, startPoint x: 1490, startPoint y: 260, endPoint x: 1486, endPoint y: 213, distance: 47.0
click html "Need help? Resource Center AutoReach Help Help Get the help you need from our k…"
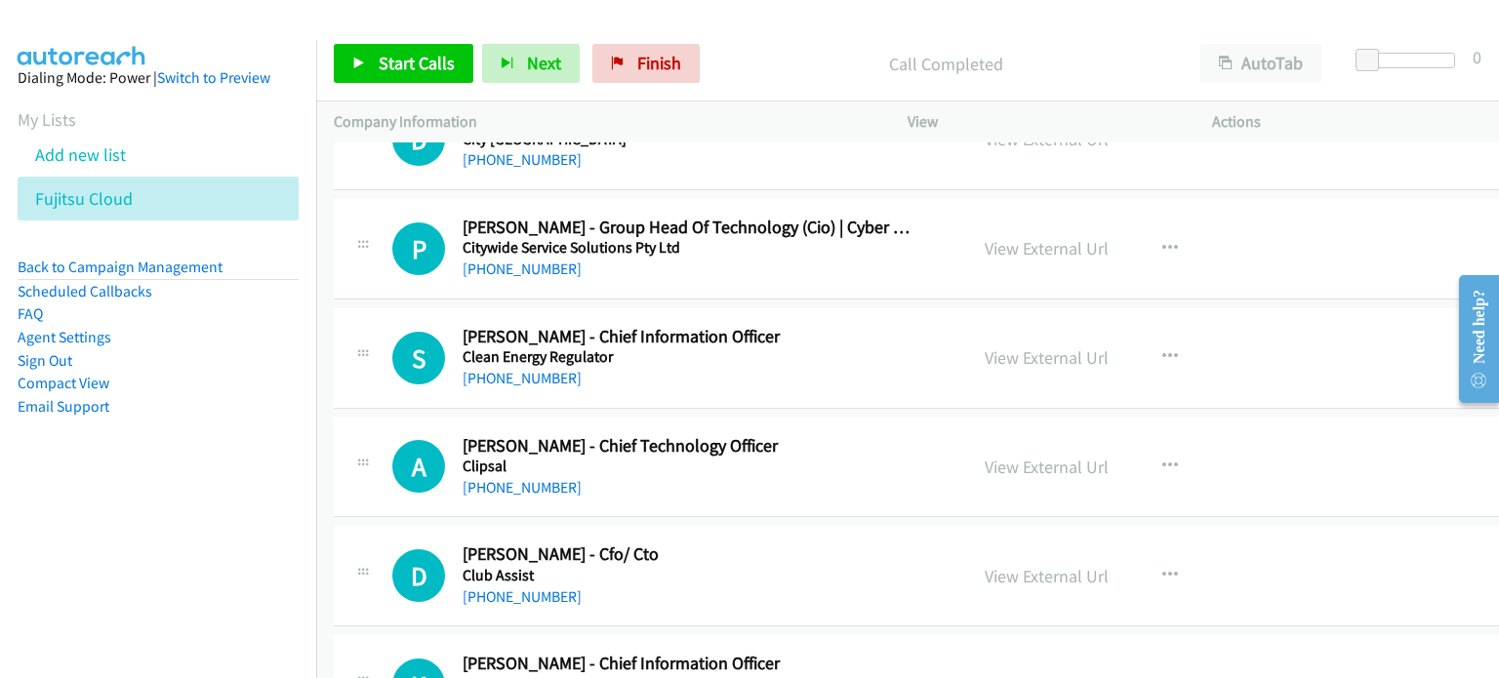
scroll to position [19026, 0]
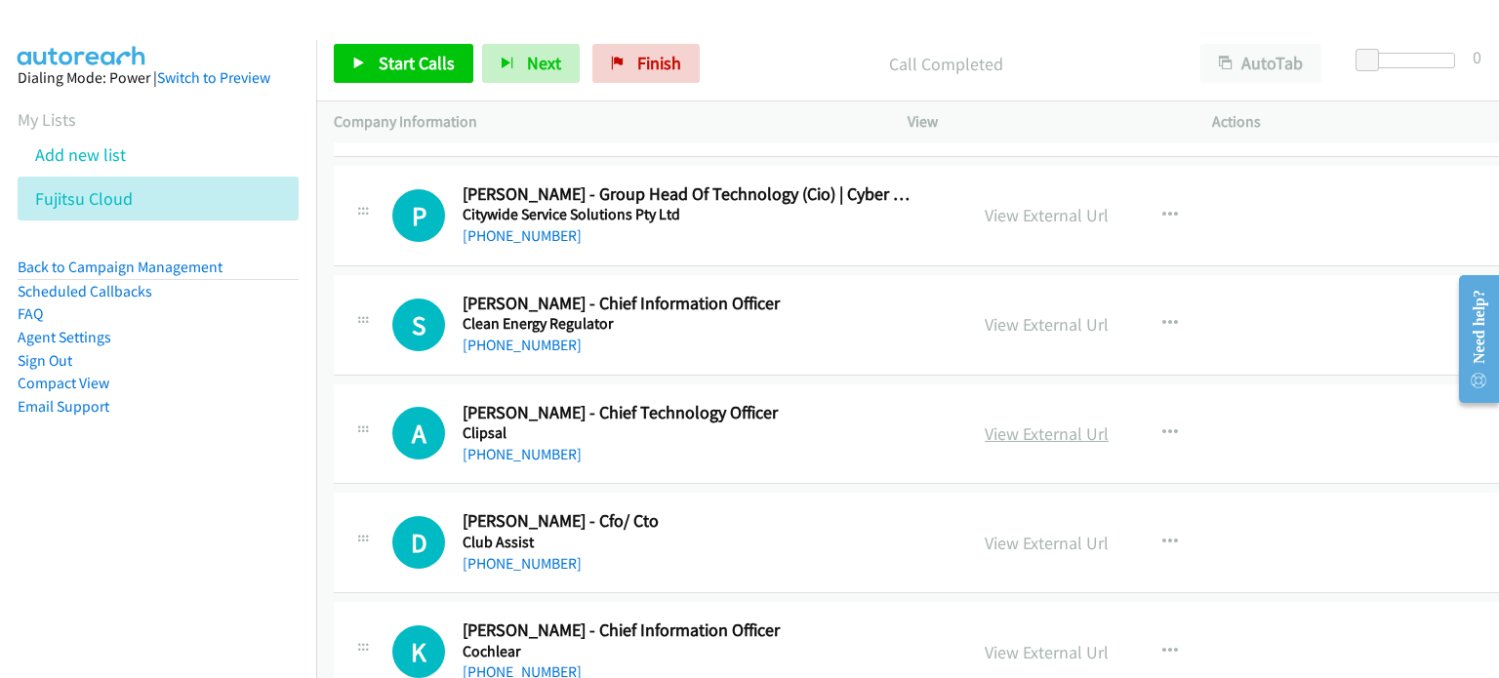
click at [1045, 422] on link "View External Url" at bounding box center [1046, 433] width 124 height 22
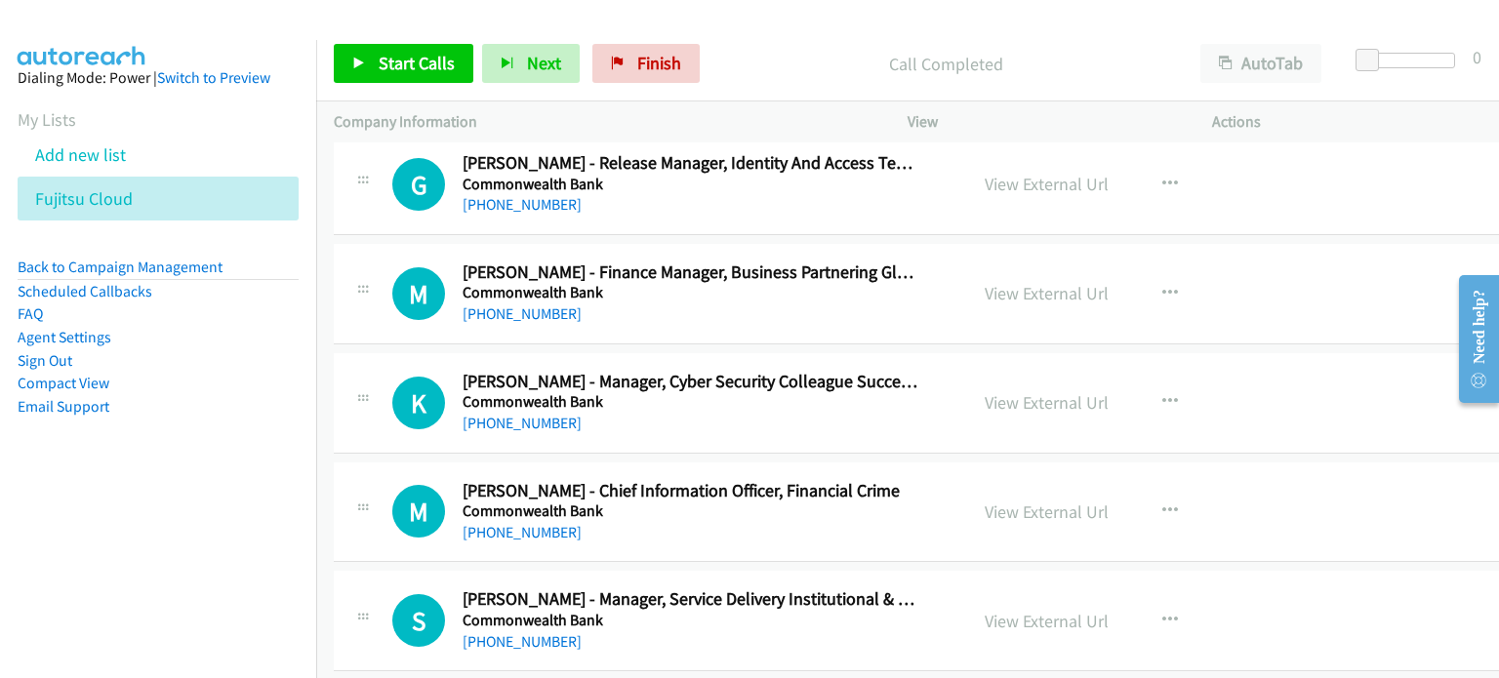
scroll to position [20879, 0]
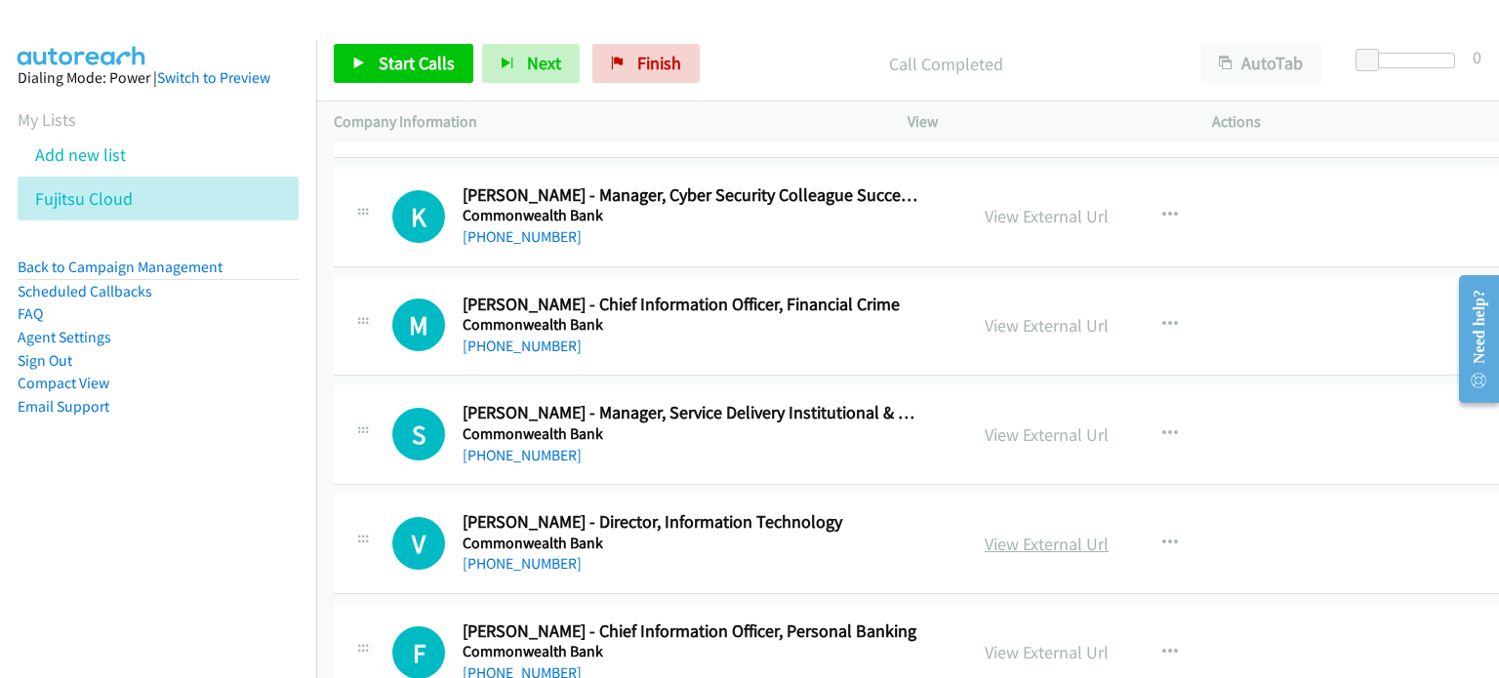
click at [985, 533] on link "View External Url" at bounding box center [1046, 544] width 124 height 22
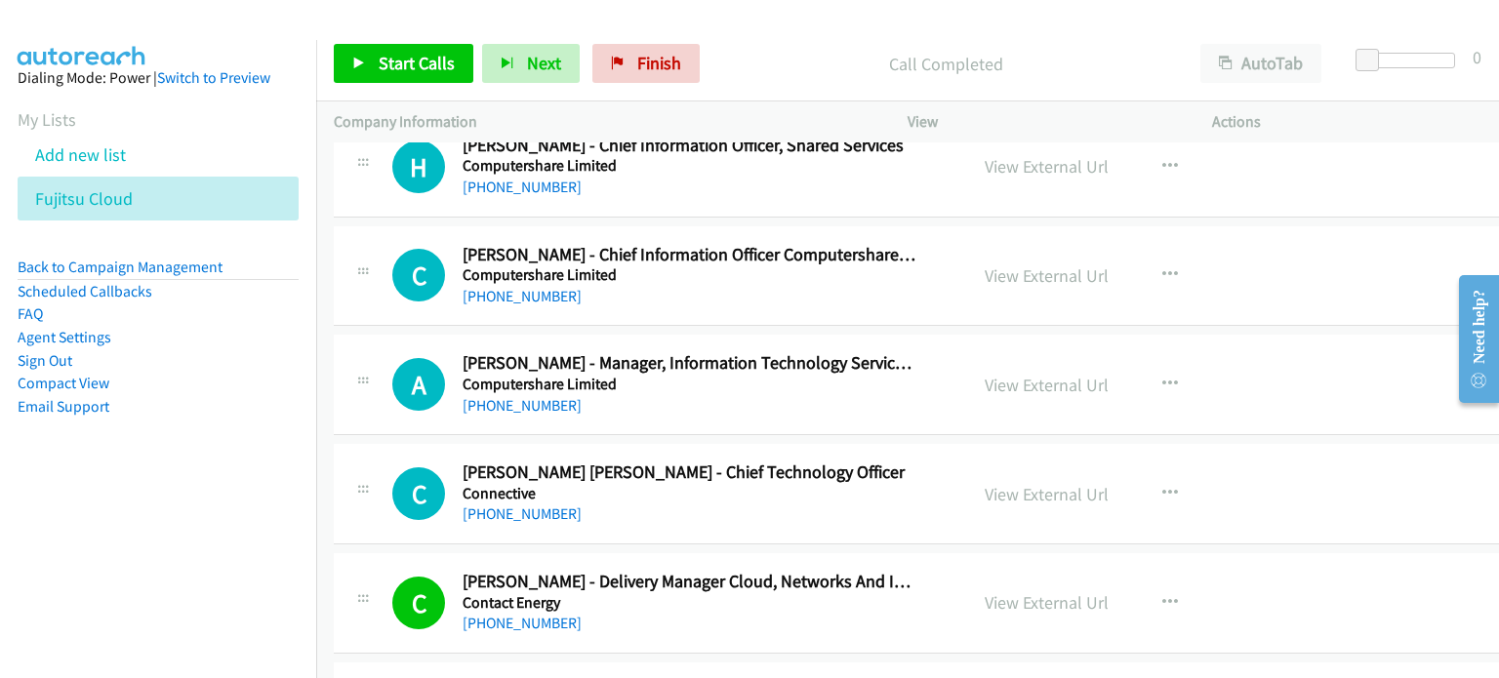
scroll to position [23221, 0]
click at [535, 503] on link "[PHONE_NUMBER]" at bounding box center [521, 512] width 119 height 19
drag, startPoint x: 1184, startPoint y: 446, endPoint x: 1107, endPoint y: 441, distance: 77.2
click at [1184, 461] on div "View External Url View External Url Schedule/Manage Callback Start Calls Here R…" at bounding box center [1134, 493] width 335 height 64
click at [1194, 461] on div "View External Url View External Url Schedule/Manage Callback Start Calls Here R…" at bounding box center [1134, 493] width 335 height 64
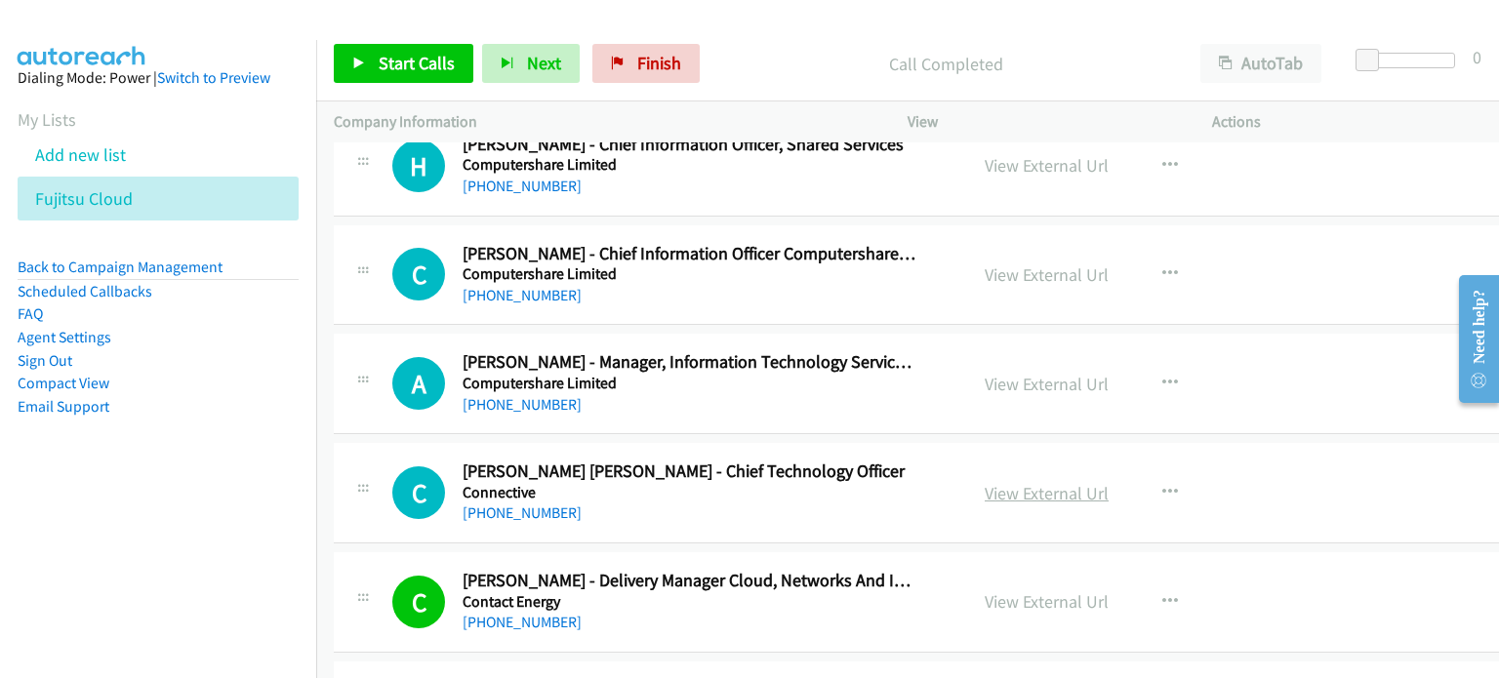
click at [1033, 482] on link "View External Url" at bounding box center [1046, 493] width 124 height 22
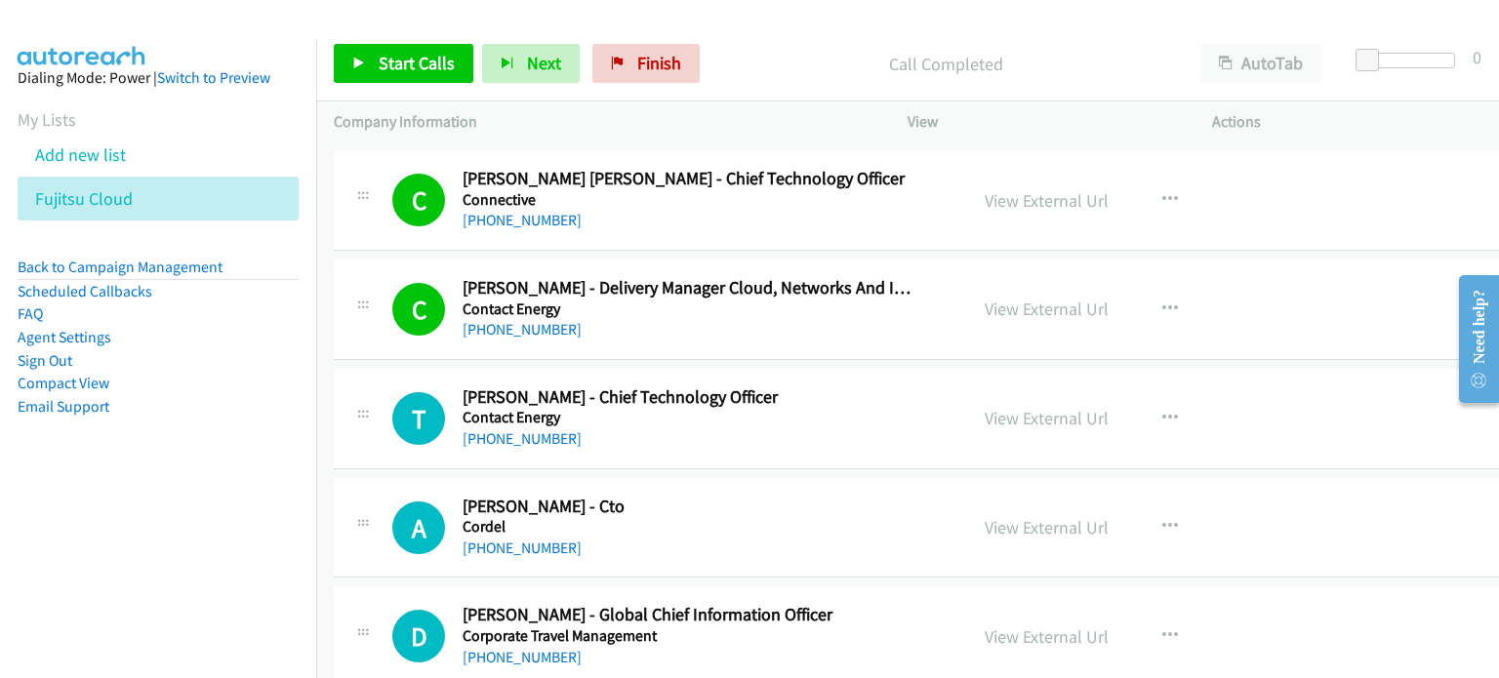
scroll to position [23611, 0]
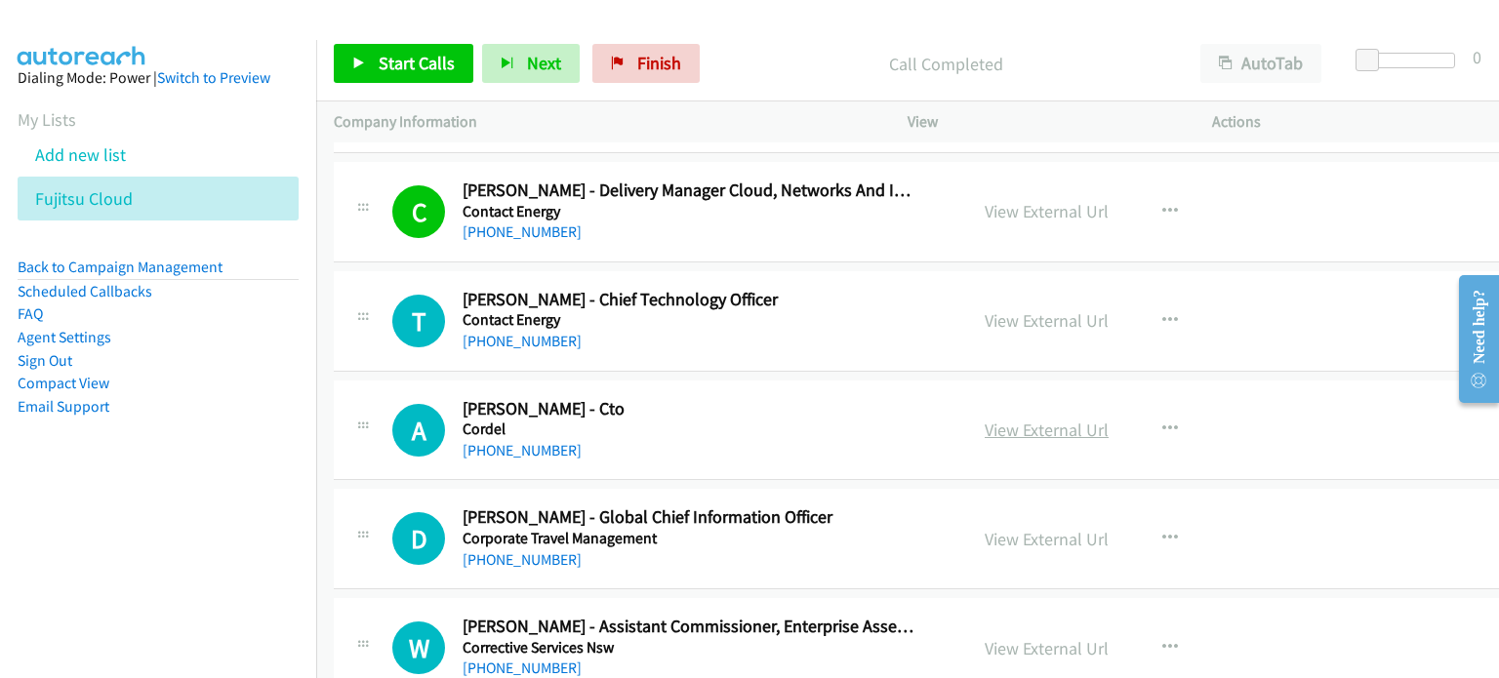
click at [995, 419] on link "View External Url" at bounding box center [1046, 430] width 124 height 22
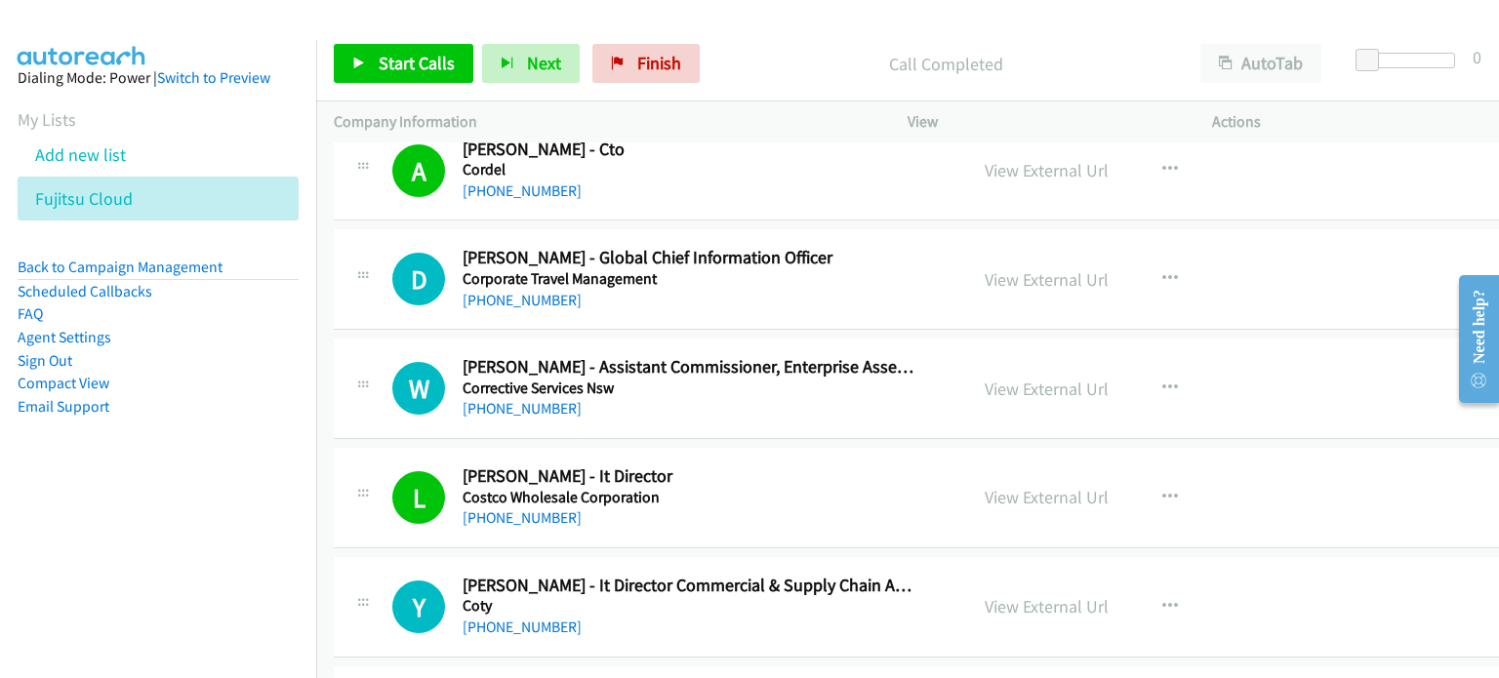
scroll to position [23904, 0]
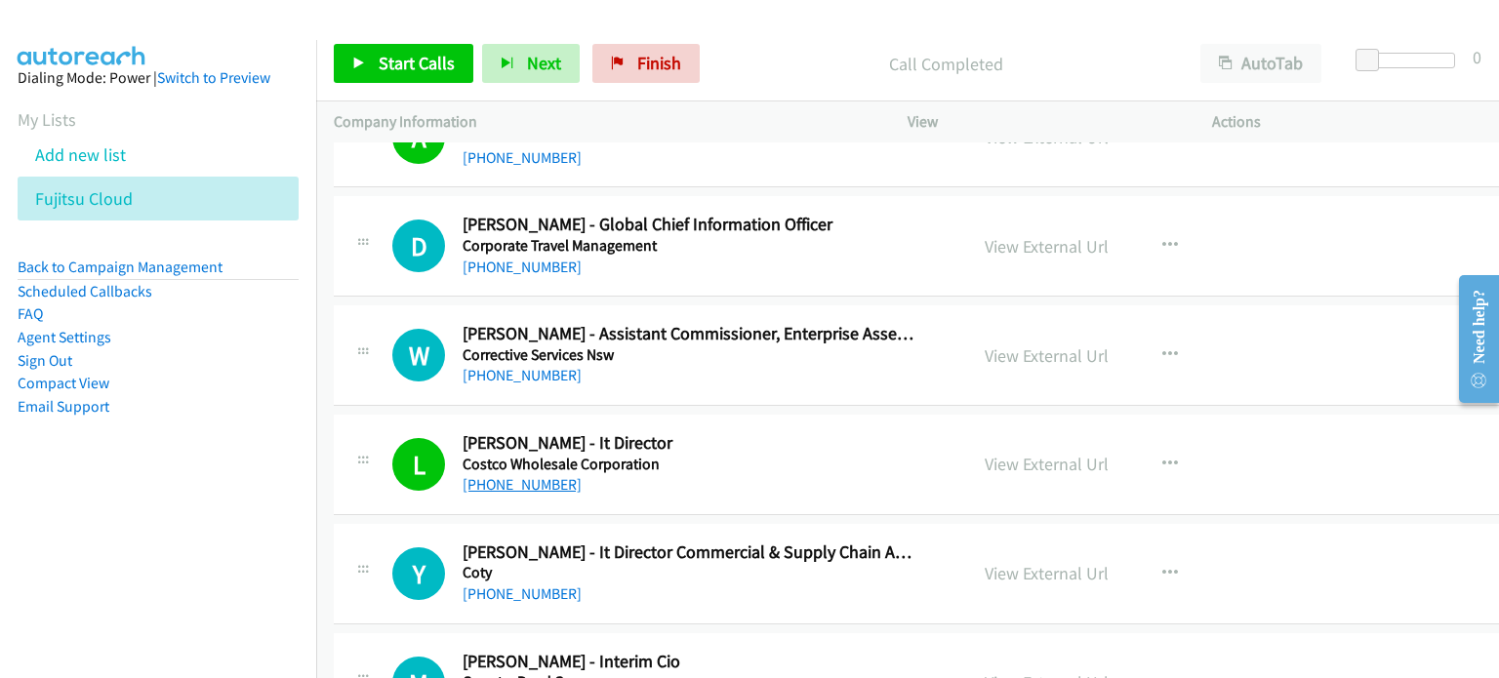
click at [536, 475] on link "[PHONE_NUMBER]" at bounding box center [521, 484] width 119 height 19
click at [1206, 441] on div "View External Url View External Url Schedule/Manage Callback Start Calls Here R…" at bounding box center [1134, 464] width 335 height 64
click at [1009, 453] on link "View External Url" at bounding box center [1046, 464] width 124 height 22
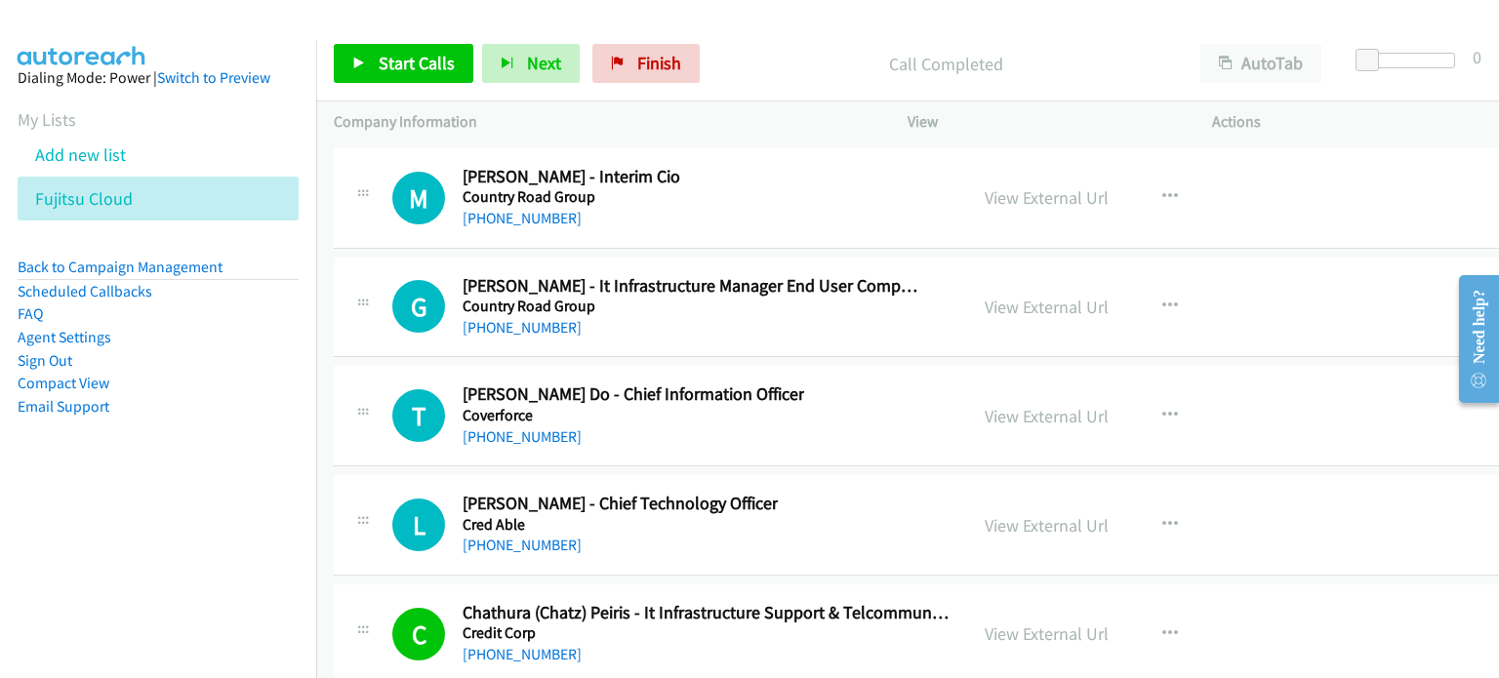
scroll to position [24392, 0]
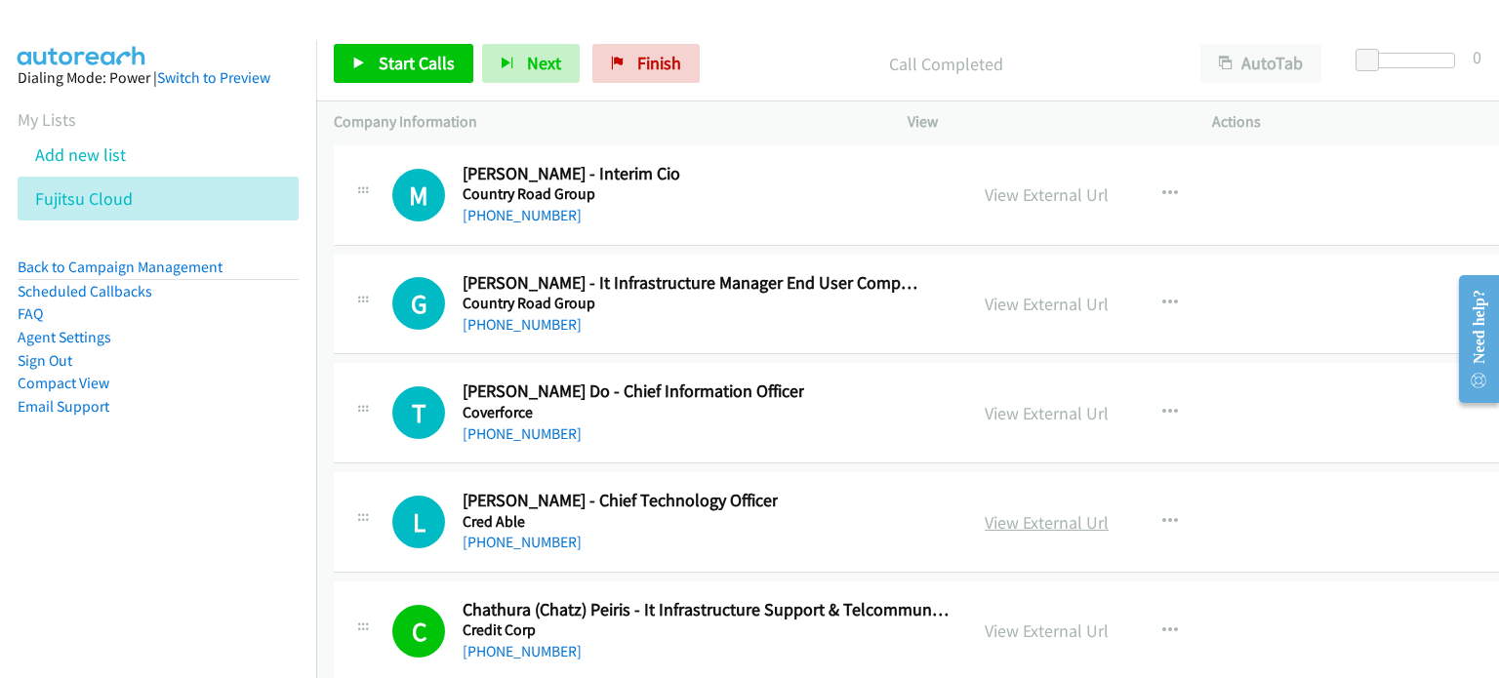
click at [1050, 511] on link "View External Url" at bounding box center [1046, 522] width 124 height 22
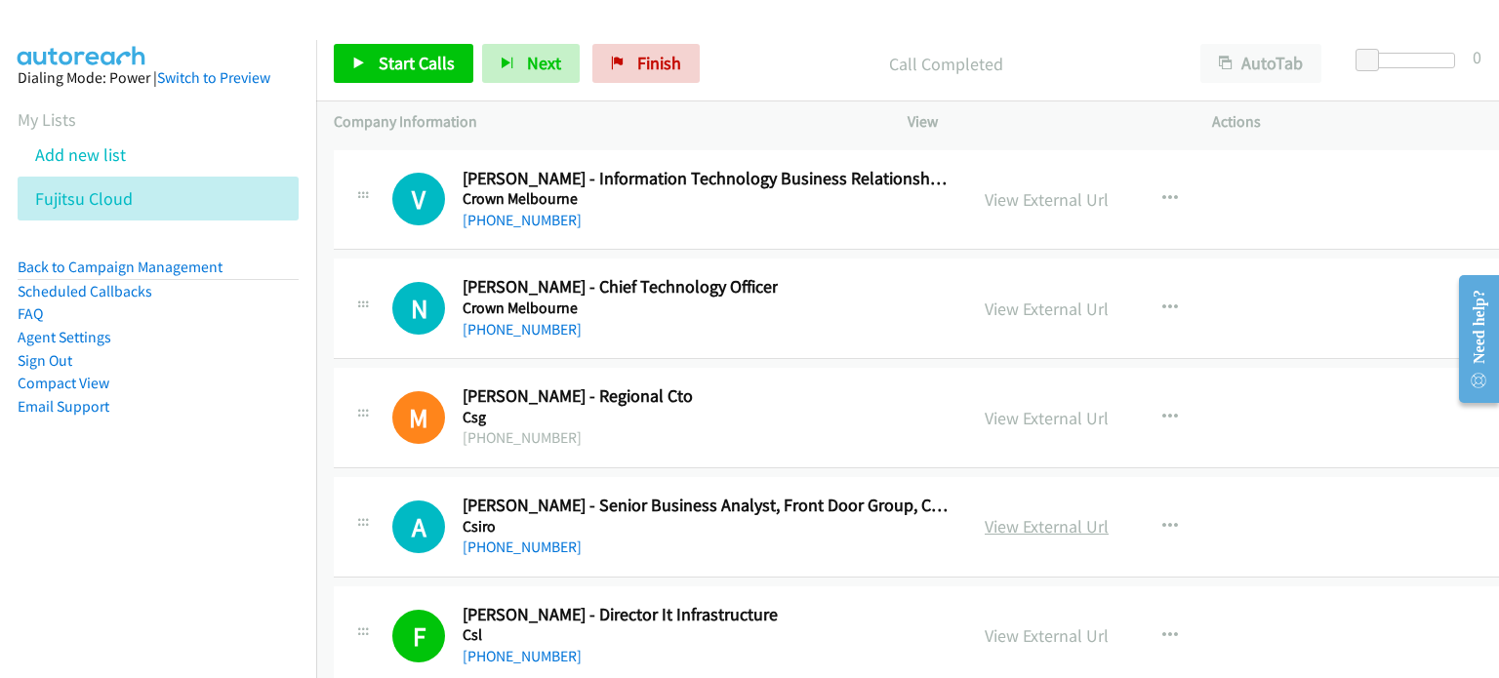
scroll to position [25075, 0]
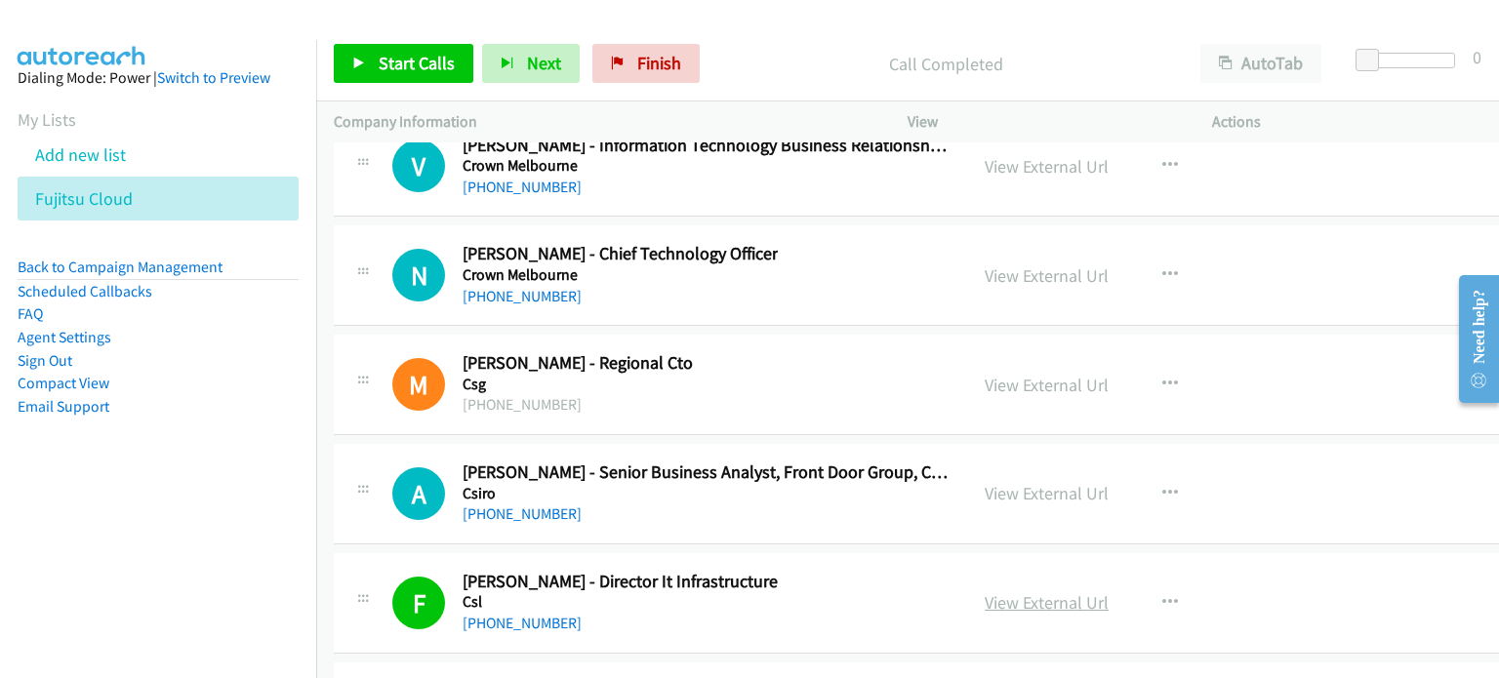
click at [1010, 591] on link "View External Url" at bounding box center [1046, 602] width 124 height 22
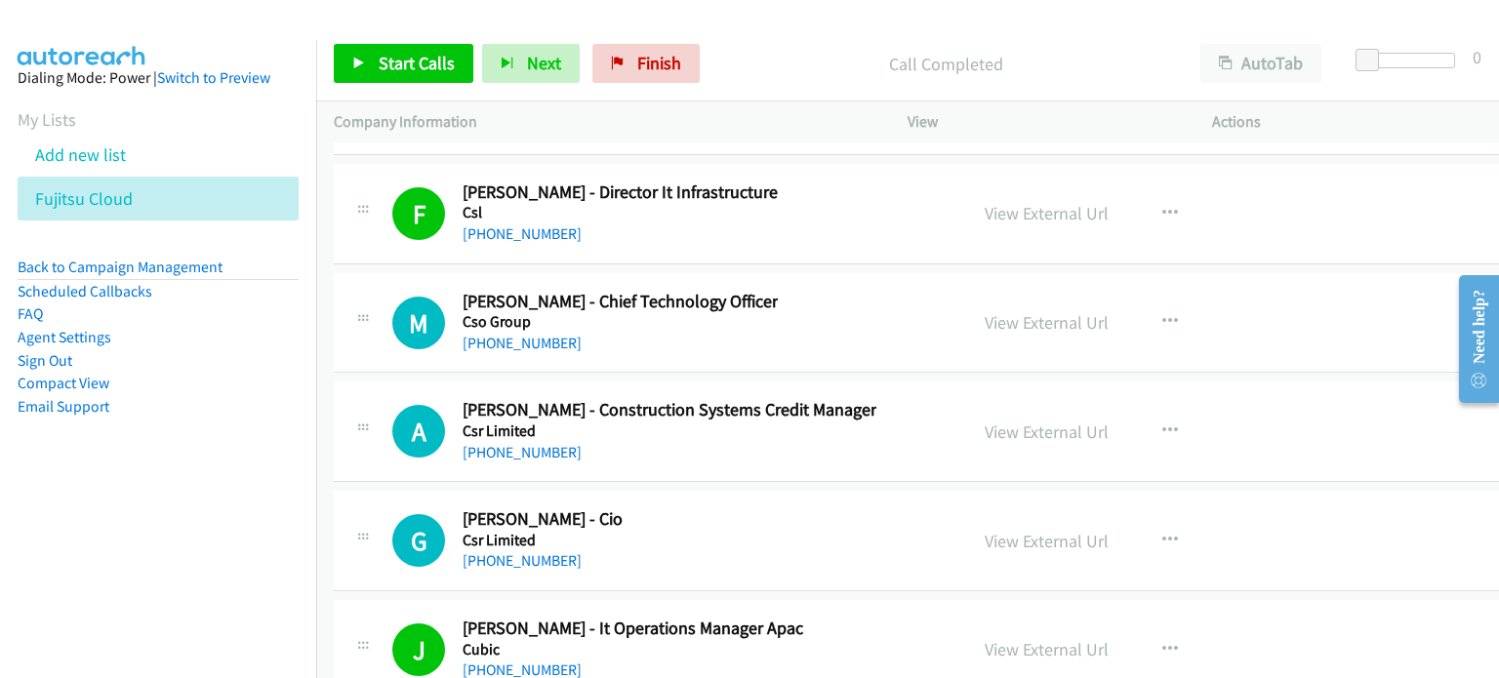
scroll to position [25465, 0]
click at [537, 550] on link "[PHONE_NUMBER]" at bounding box center [521, 559] width 119 height 19
drag, startPoint x: 1222, startPoint y: 497, endPoint x: 1208, endPoint y: 503, distance: 15.3
click at [1222, 507] on div "View External Url View External Url Schedule/Manage Callback Start Calls Here R…" at bounding box center [1134, 539] width 335 height 64
click at [993, 529] on link "View External Url" at bounding box center [1046, 540] width 124 height 22
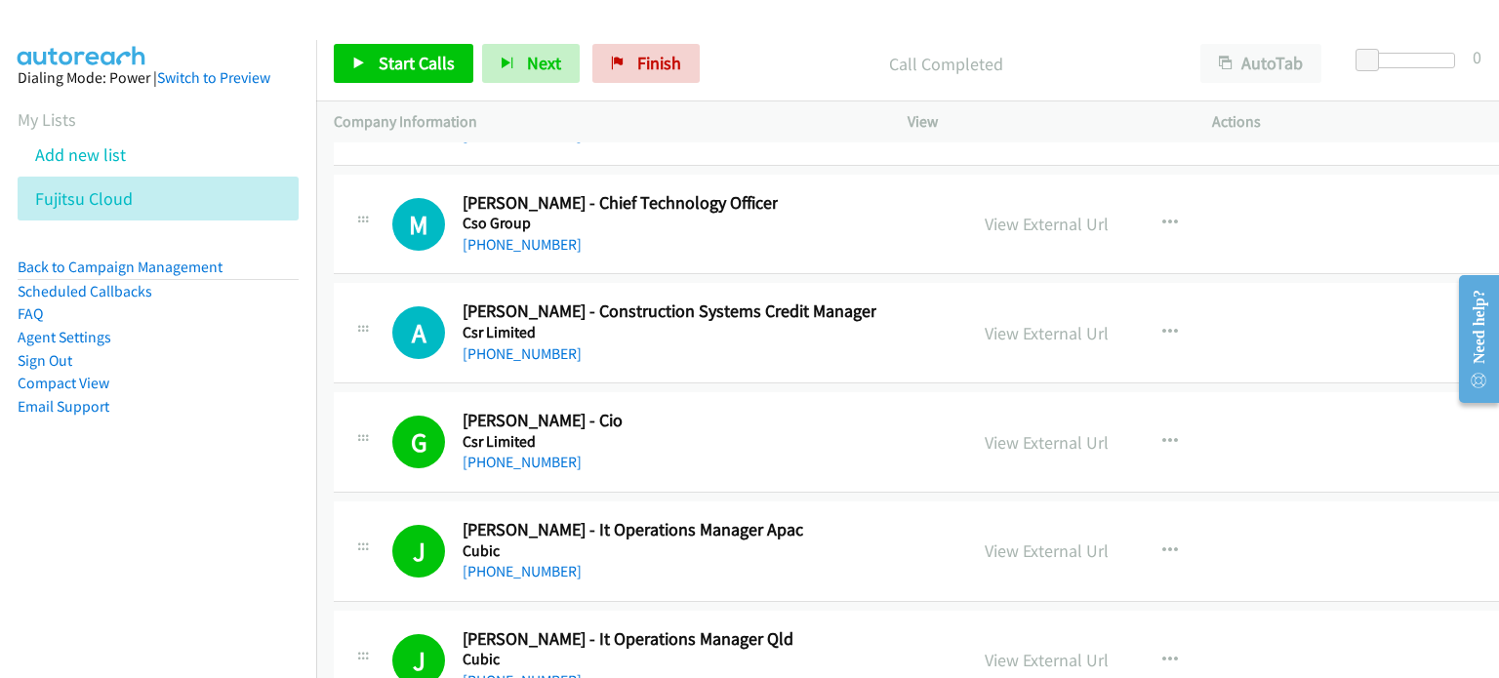
scroll to position [25660, 0]
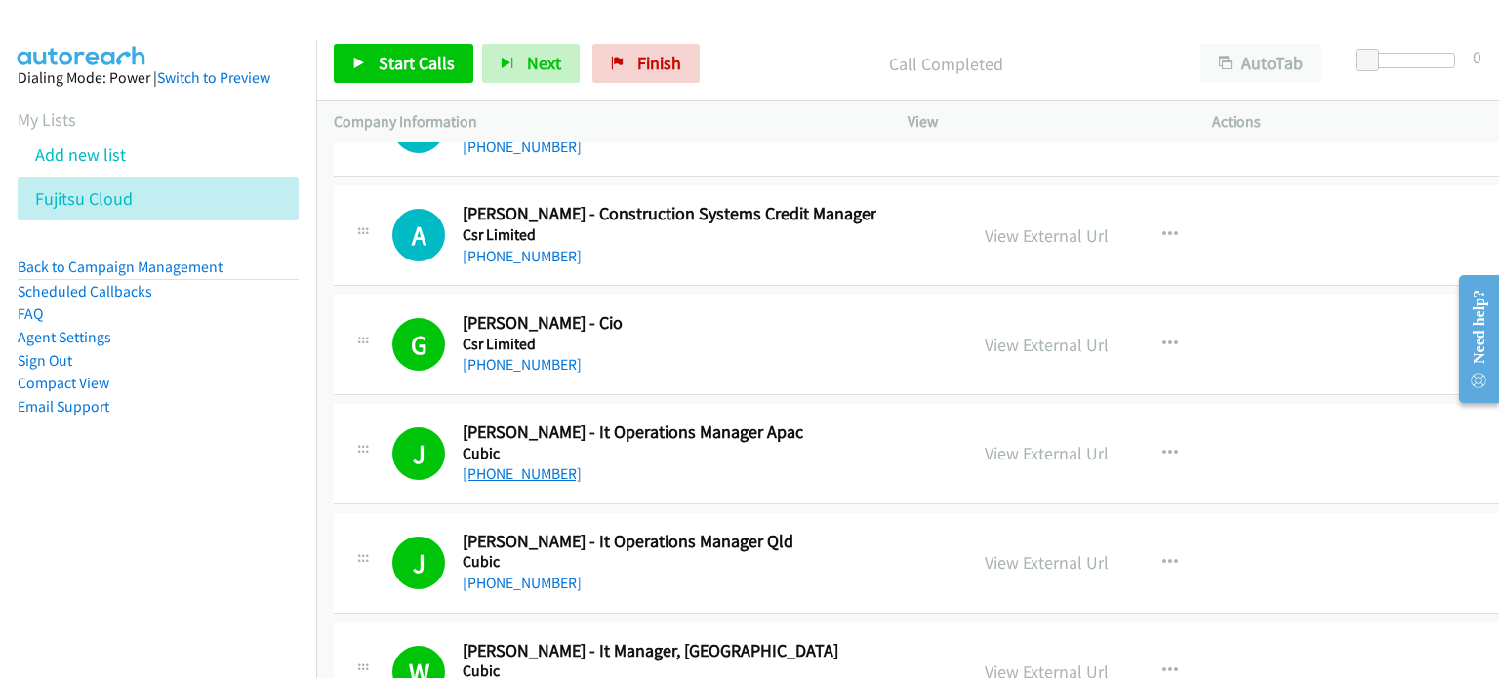
click at [533, 464] on link "[PHONE_NUMBER]" at bounding box center [521, 473] width 119 height 19
click at [1264, 404] on div "J Callback Scheduled [PERSON_NAME] - It Operations Manager Apac Cubic [GEOGRAPH…" at bounding box center [932, 454] width 1196 height 100
click at [1047, 442] on link "View External Url" at bounding box center [1046, 453] width 124 height 22
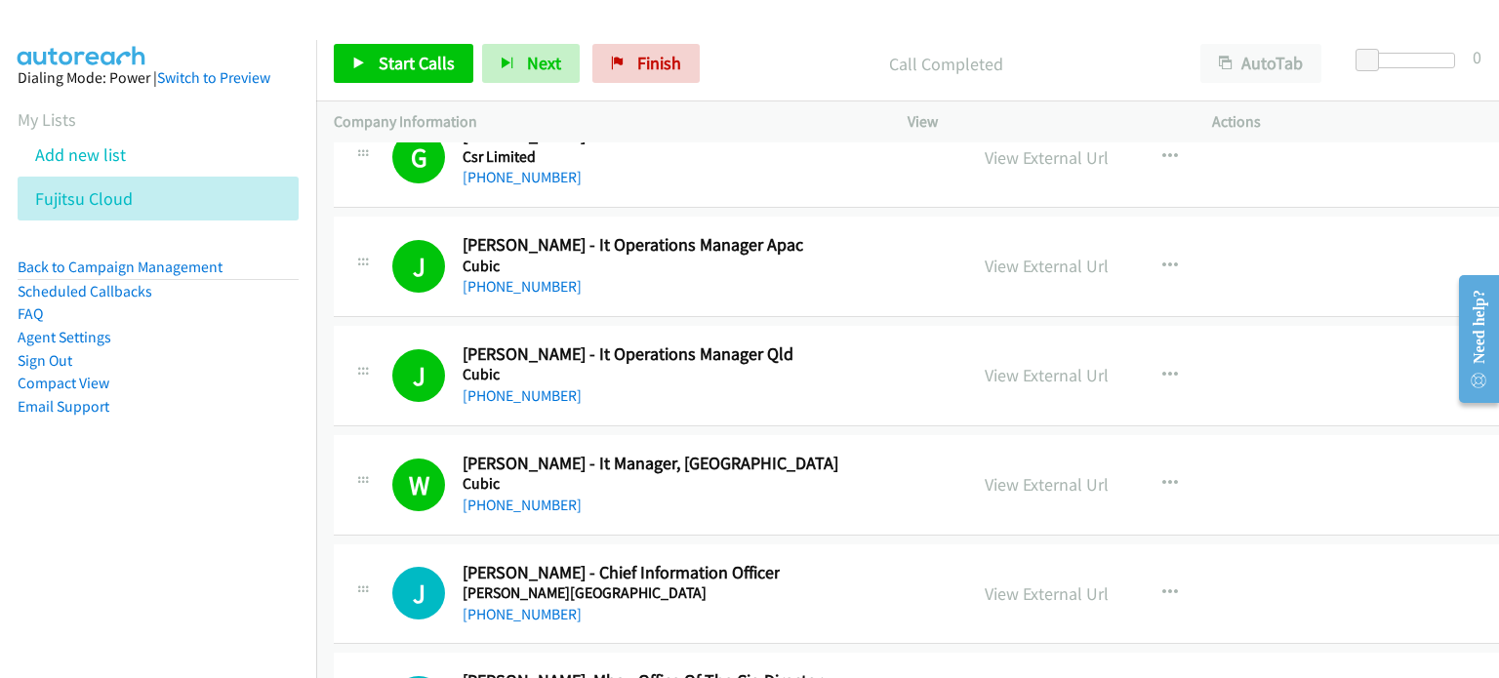
scroll to position [25855, 0]
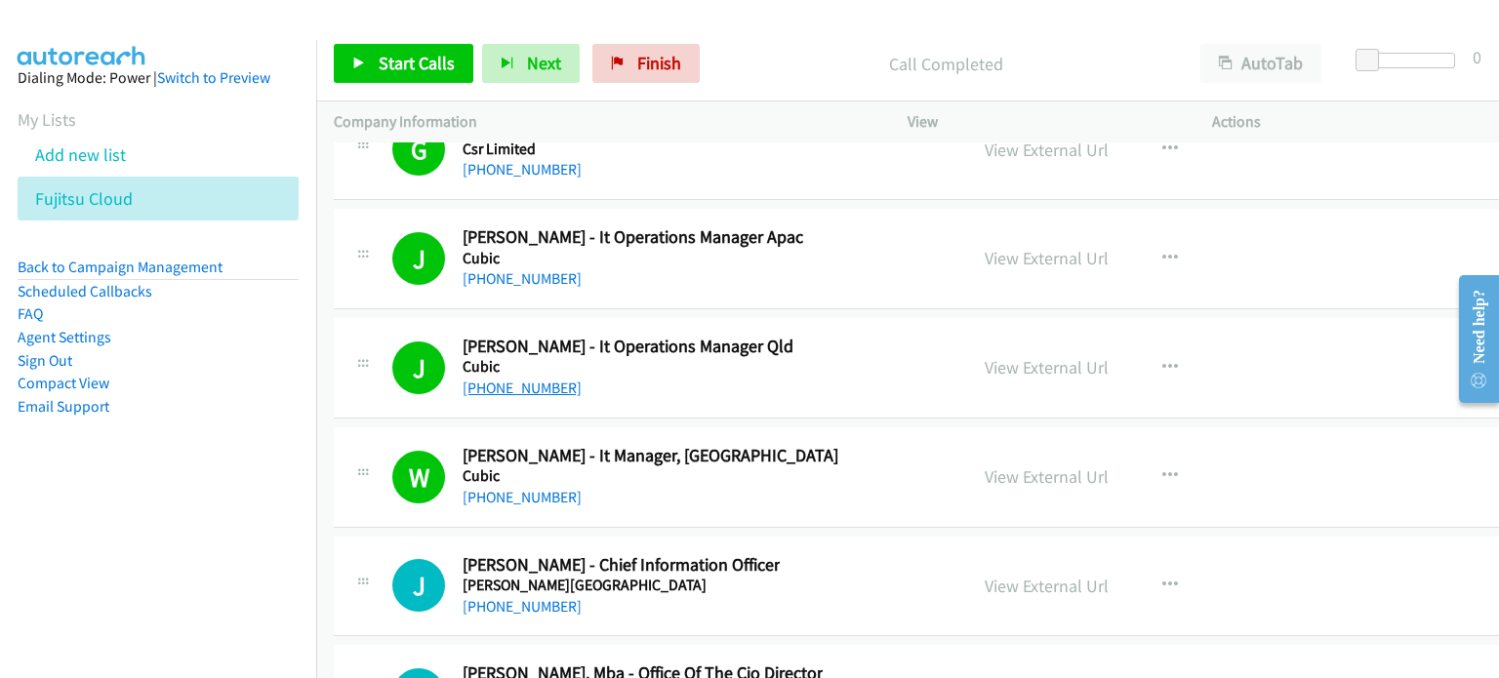
click at [532, 379] on link "[PHONE_NUMBER]" at bounding box center [521, 388] width 119 height 19
drag, startPoint x: 1229, startPoint y: 329, endPoint x: 1132, endPoint y: 336, distance: 97.8
click at [1229, 336] on div "View External Url View External Url Schedule/Manage Callback Start Calls Here R…" at bounding box center [1134, 368] width 335 height 64
click at [1210, 336] on div "View External Url View External Url Schedule/Manage Callback Start Calls Here R…" at bounding box center [1134, 368] width 335 height 64
drag, startPoint x: 1070, startPoint y: 313, endPoint x: 1054, endPoint y: 291, distance: 27.9
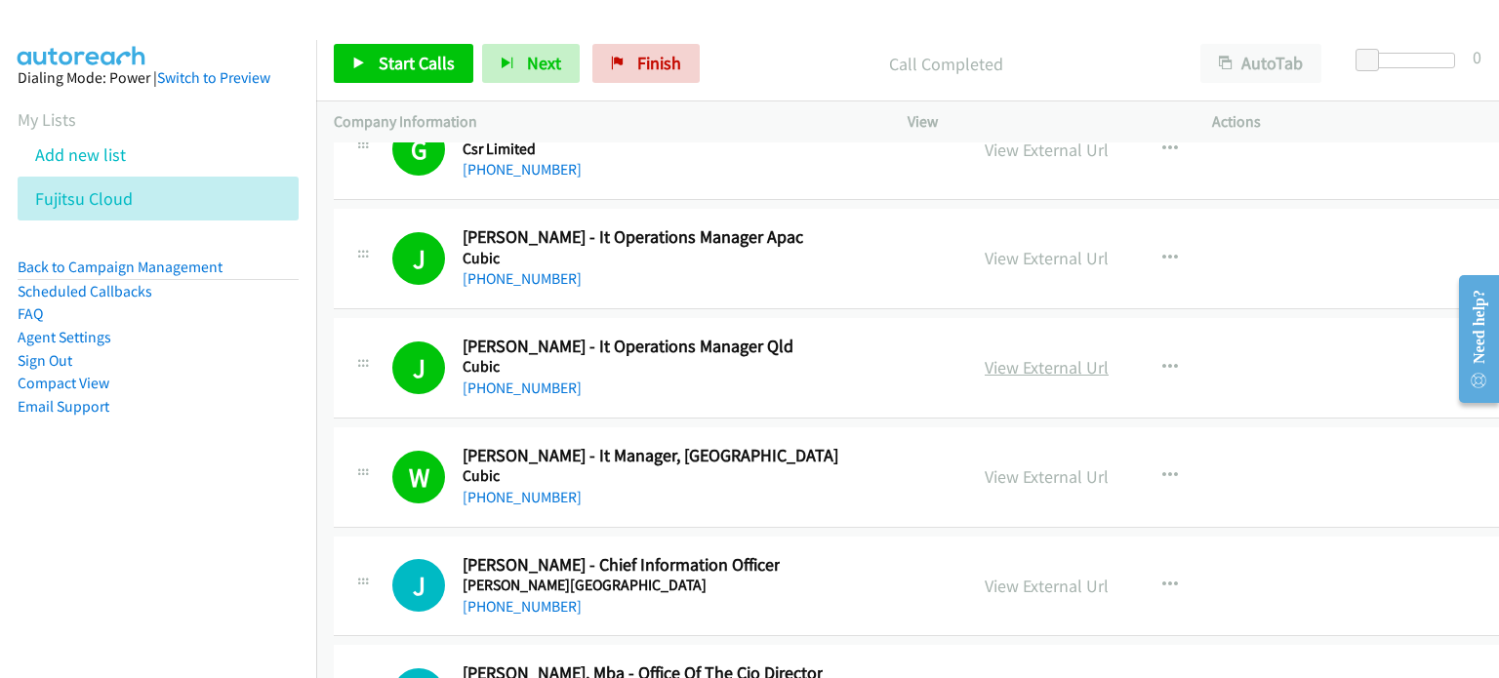
click at [1025, 356] on link "View External Url" at bounding box center [1046, 367] width 124 height 22
click at [532, 488] on link "[PHONE_NUMBER]" at bounding box center [521, 497] width 119 height 19
drag, startPoint x: 1276, startPoint y: 397, endPoint x: 1261, endPoint y: 401, distance: 16.1
click at [1276, 427] on div "W Callback Scheduled [PERSON_NAME] - It Manager, Australasia Cubic [GEOGRAPHIC_…" at bounding box center [932, 477] width 1196 height 100
click at [1213, 445] on div "View External Url View External Url Schedule/Manage Callback Start Calls Here R…" at bounding box center [1134, 477] width 335 height 64
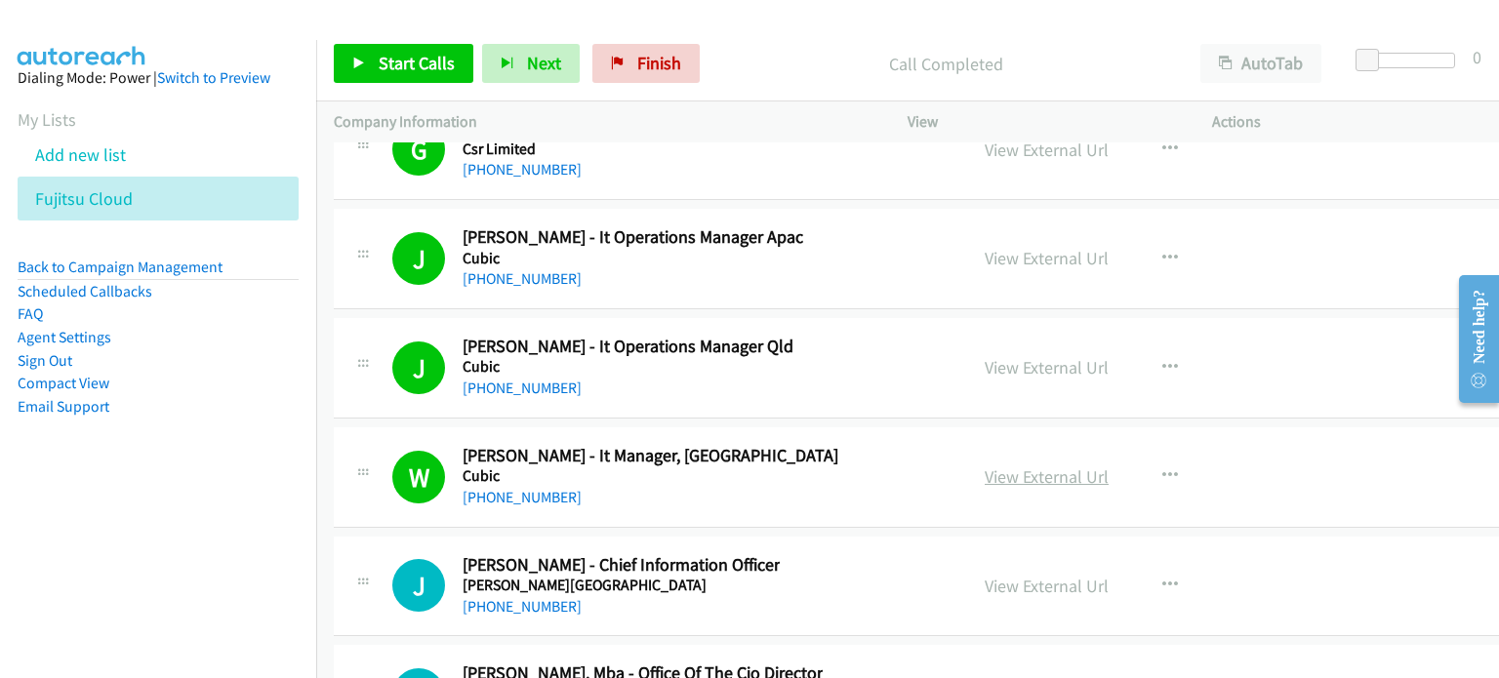
click at [1032, 465] on link "View External Url" at bounding box center [1046, 476] width 124 height 22
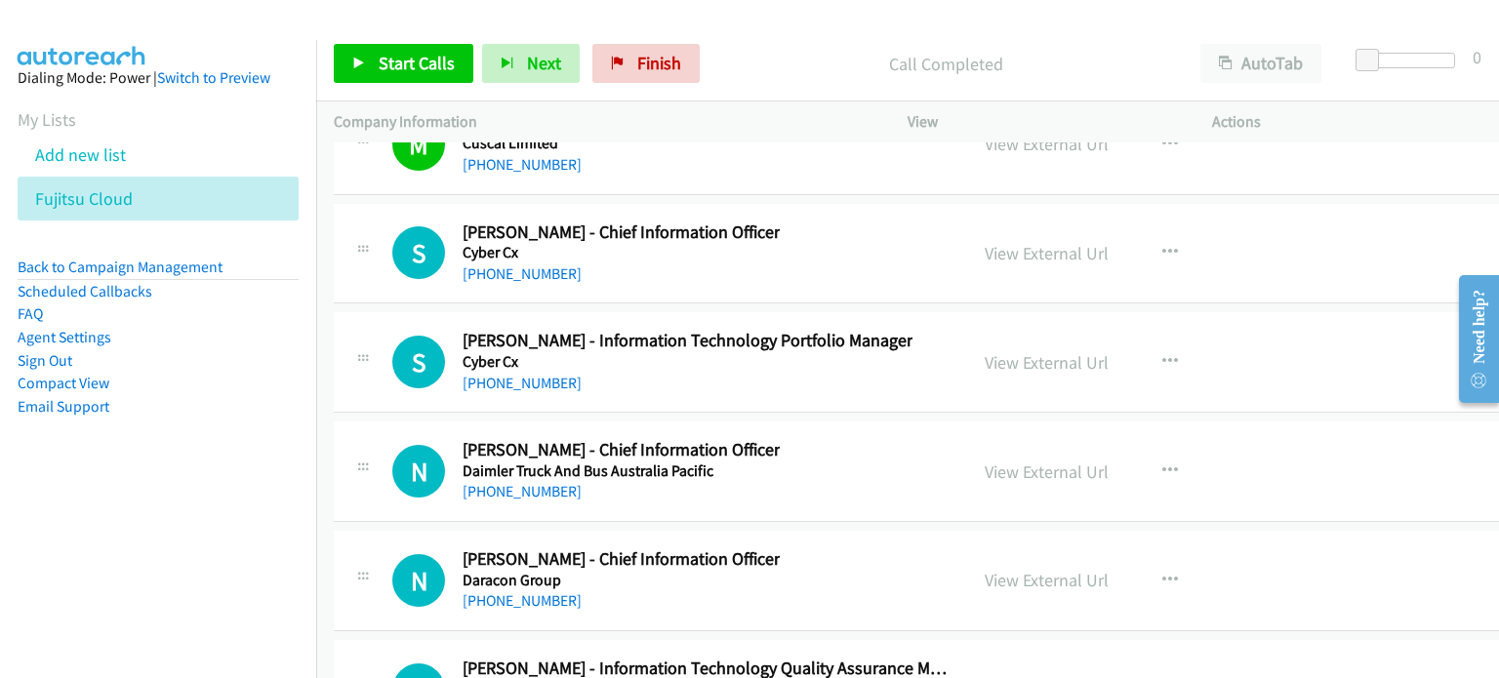
scroll to position [26441, 0]
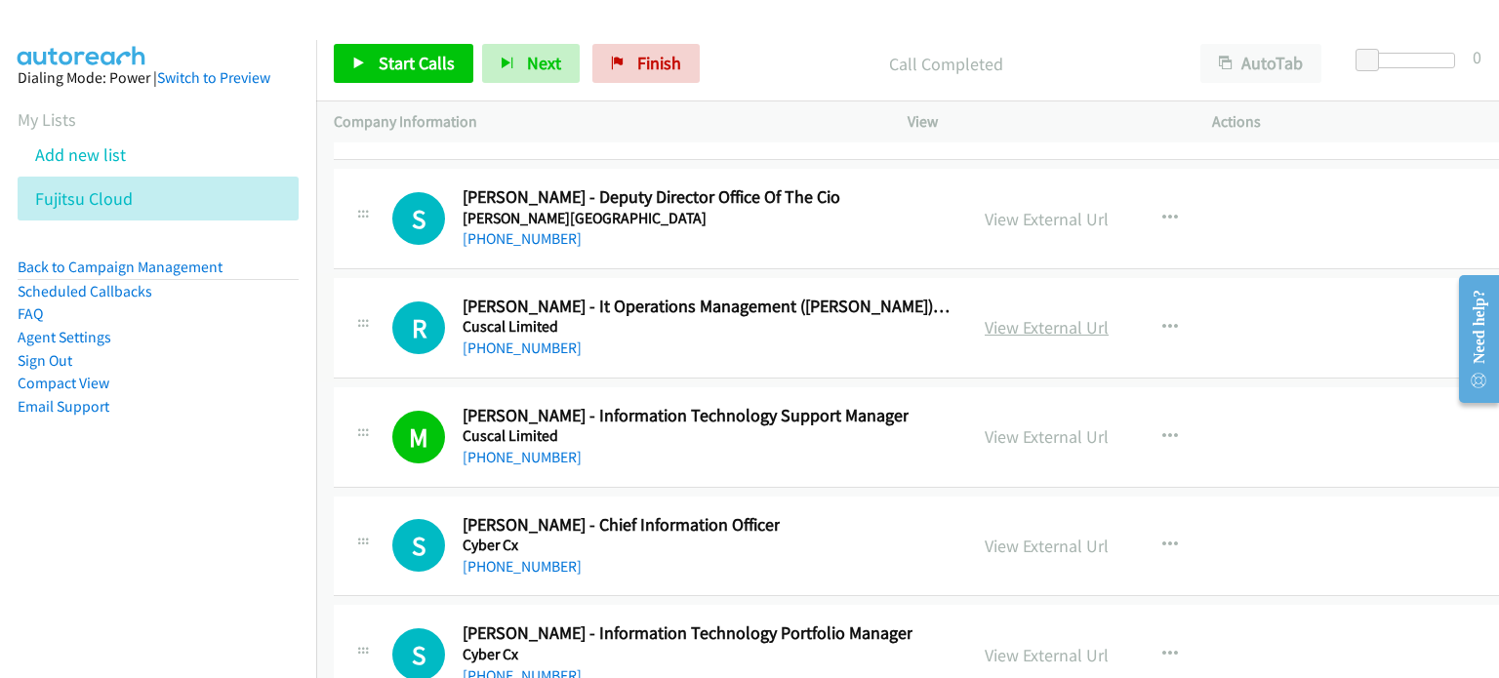
click at [1006, 316] on link "View External Url" at bounding box center [1046, 327] width 124 height 22
click at [518, 448] on link "[PHONE_NUMBER]" at bounding box center [521, 457] width 119 height 19
click at [1253, 405] on div "View External Url View External Url Schedule/Manage Callback Start Calls Here R…" at bounding box center [1134, 437] width 335 height 64
click at [1188, 405] on div "View External Url View External Url Schedule/Manage Callback Start Calls Here R…" at bounding box center [1134, 437] width 335 height 64
click at [1035, 405] on div "View External Url View External Url Schedule/Manage Callback Start Calls Here R…" at bounding box center [1134, 437] width 335 height 64
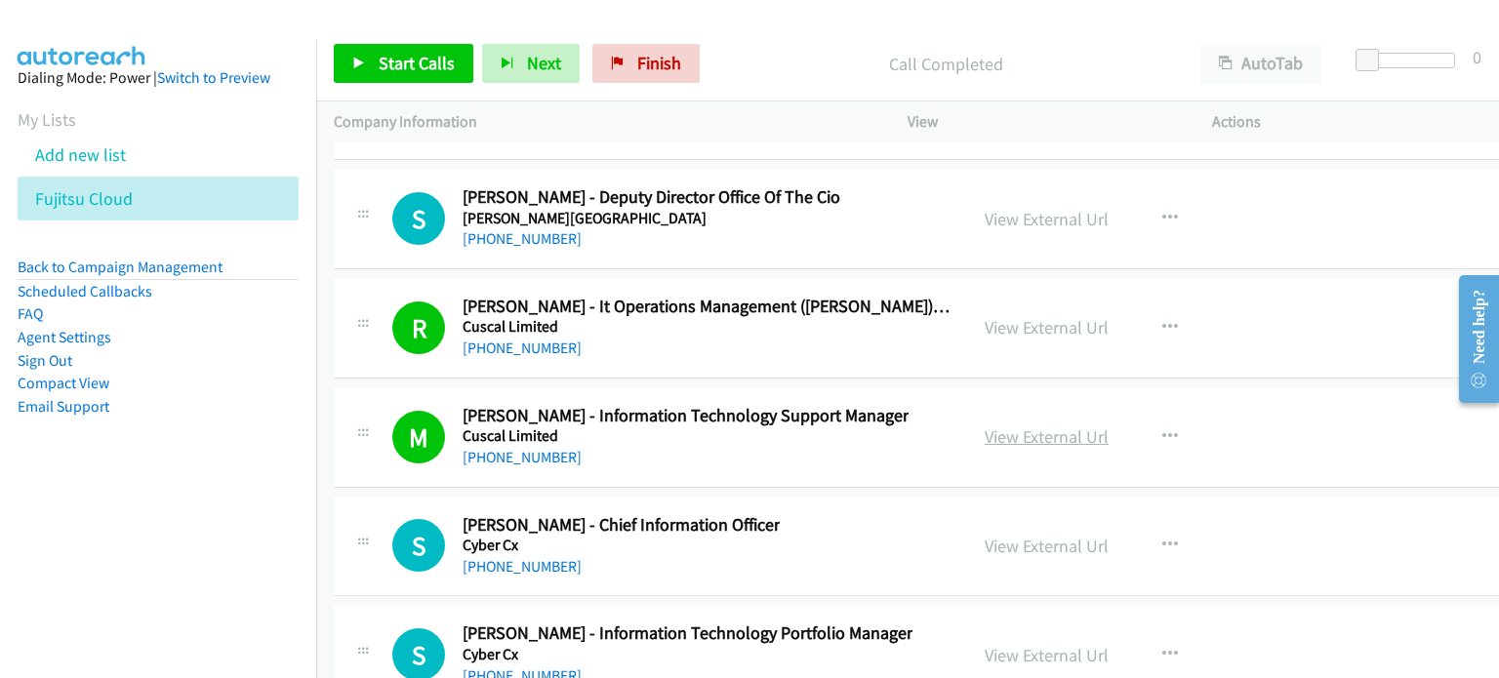
click at [1031, 425] on link "View External Url" at bounding box center [1046, 436] width 124 height 22
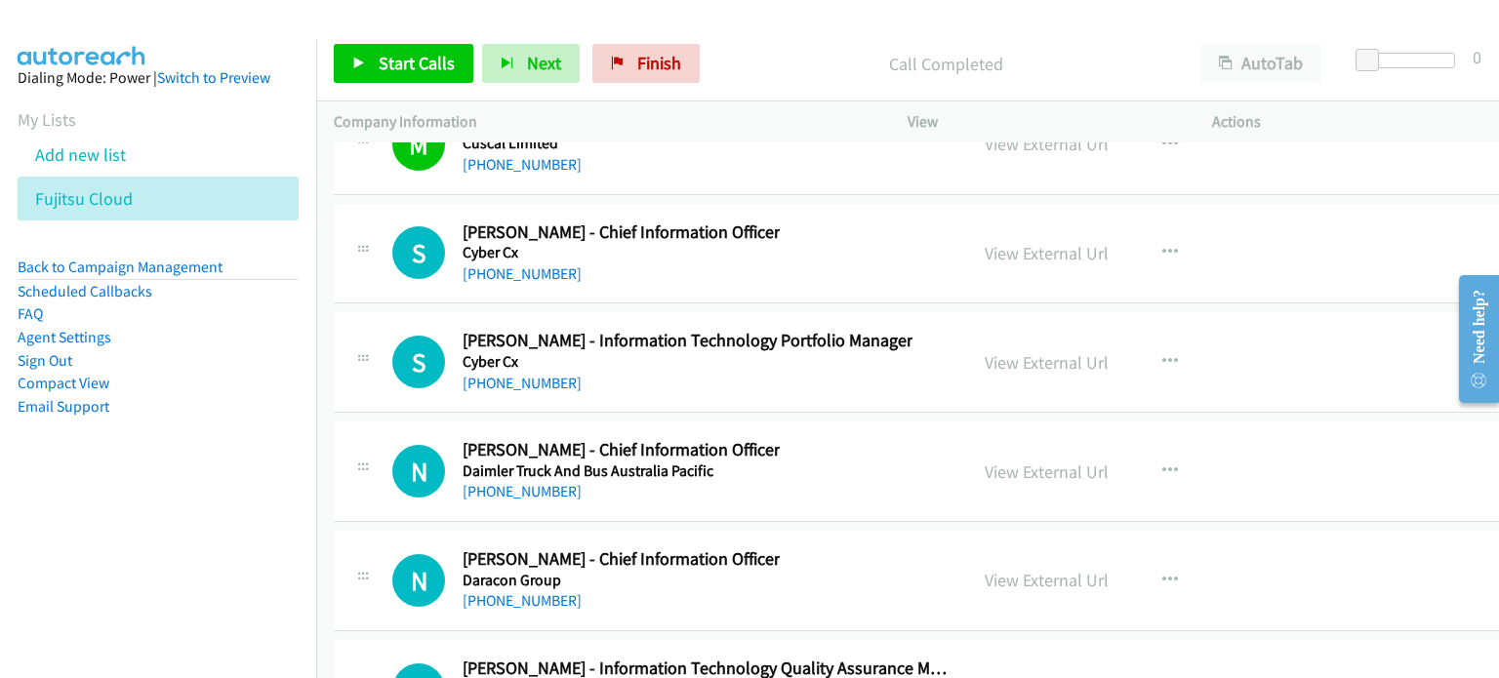
scroll to position [26831, 0]
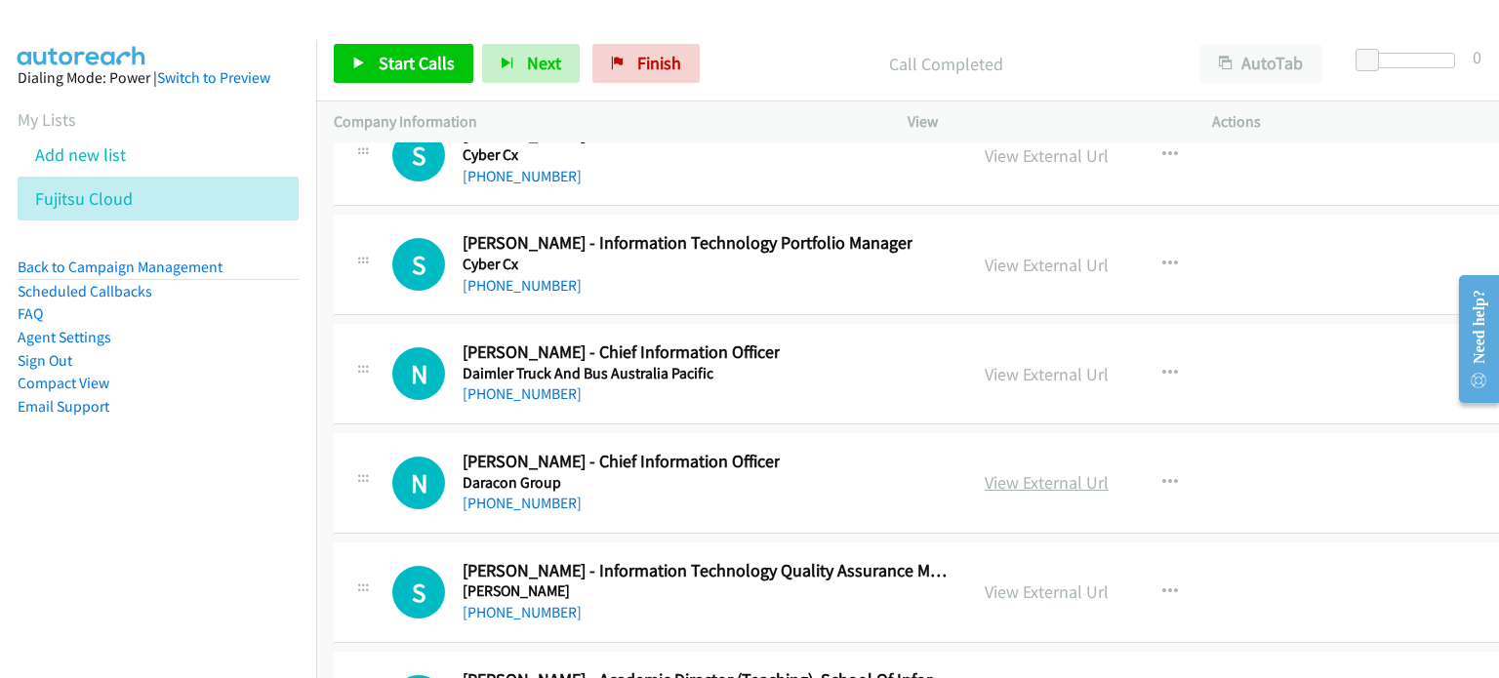
click at [1024, 471] on link "View External Url" at bounding box center [1046, 482] width 124 height 22
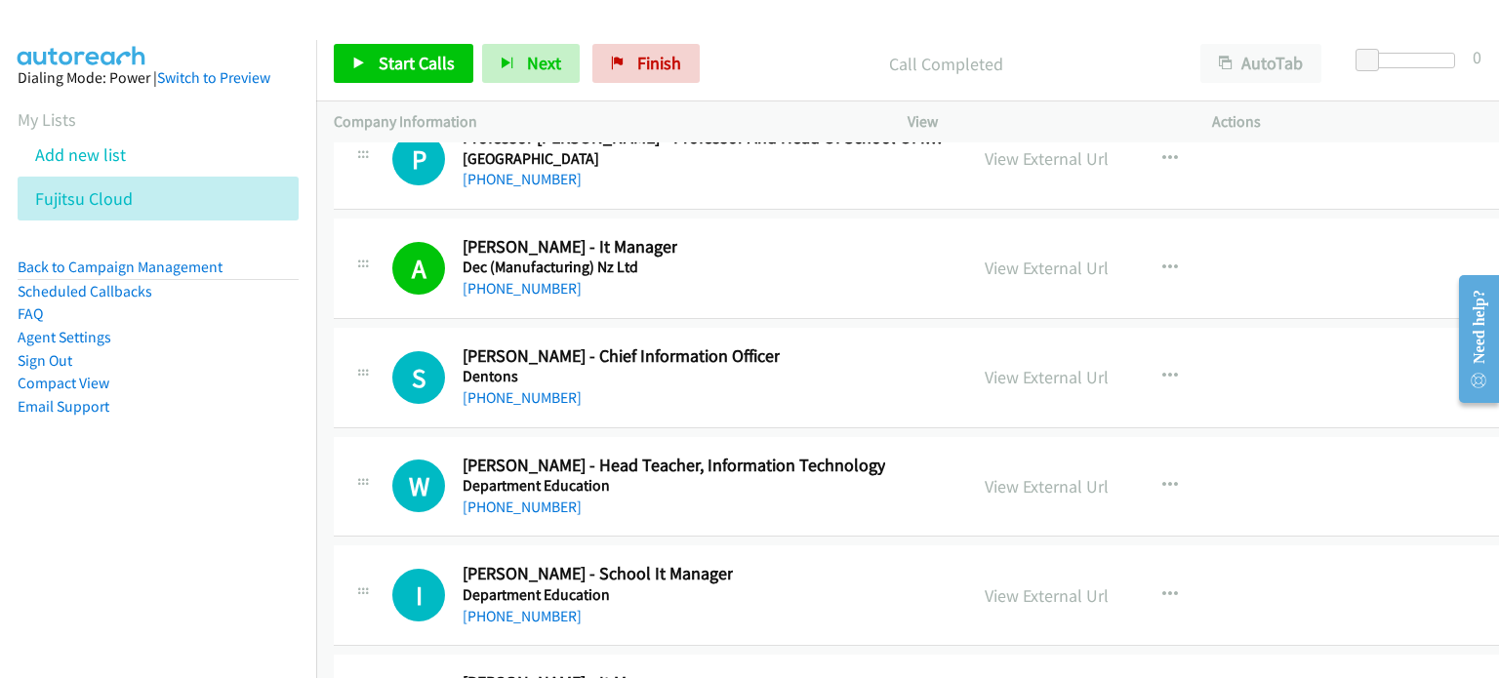
scroll to position [27709, 0]
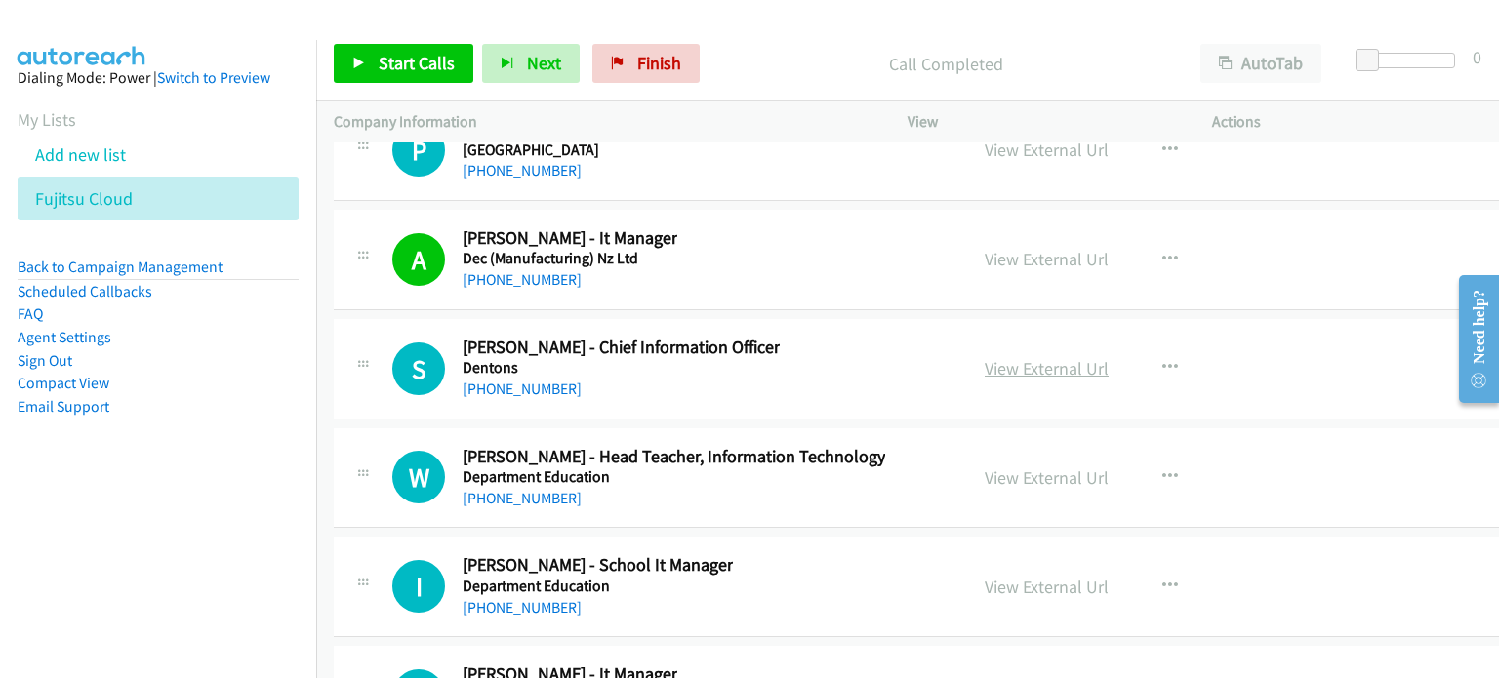
click at [1015, 357] on link "View External Url" at bounding box center [1046, 368] width 124 height 22
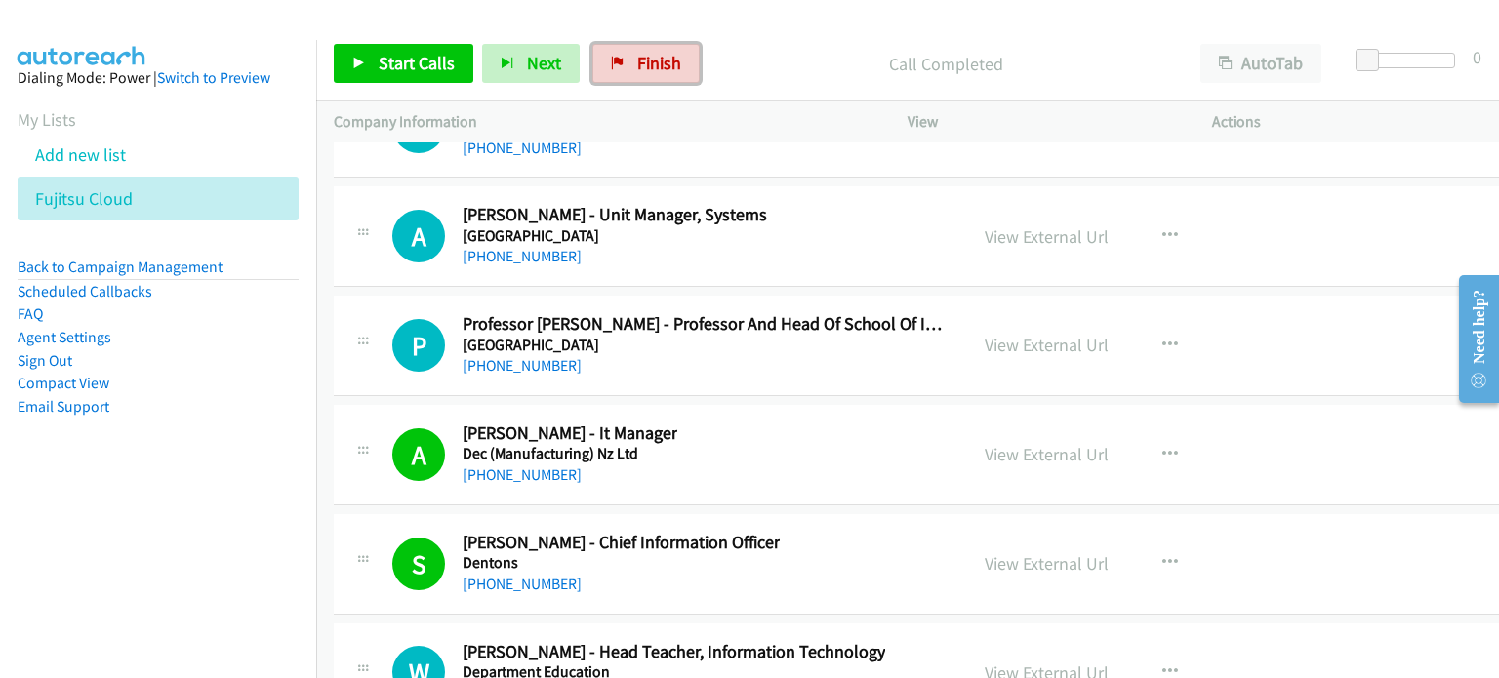
click at [613, 53] on link "Finish" at bounding box center [645, 63] width 107 height 39
